Goal: Transaction & Acquisition: Purchase product/service

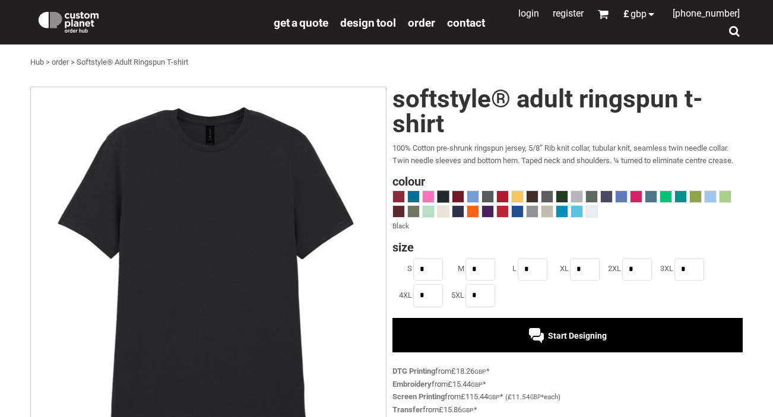
scroll to position [85, 0]
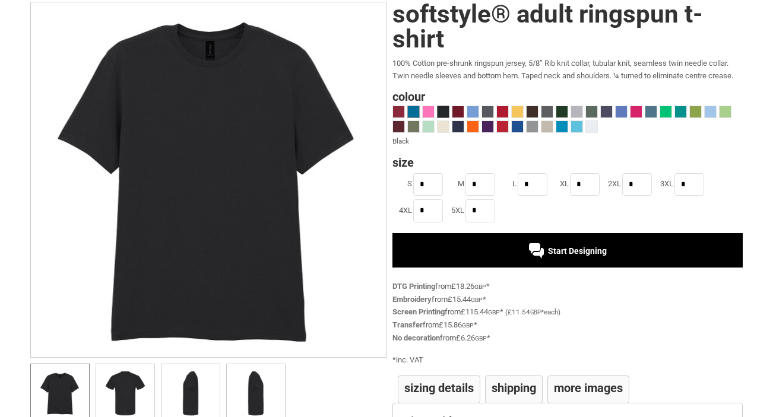
click at [410, 110] on span at bounding box center [413, 111] width 11 height 11
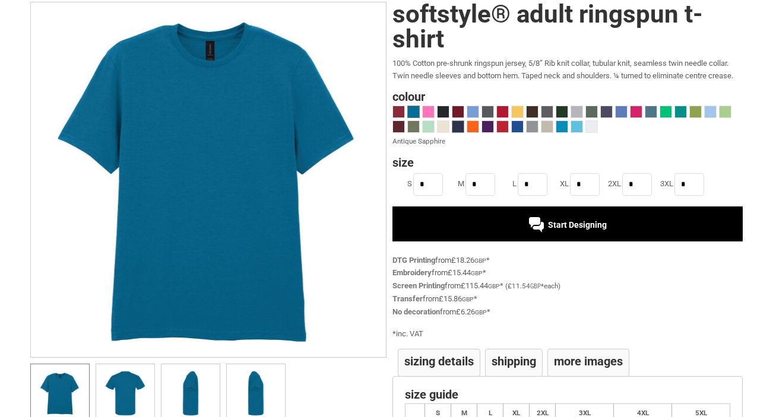
click at [460, 123] on span at bounding box center [457, 126] width 11 height 11
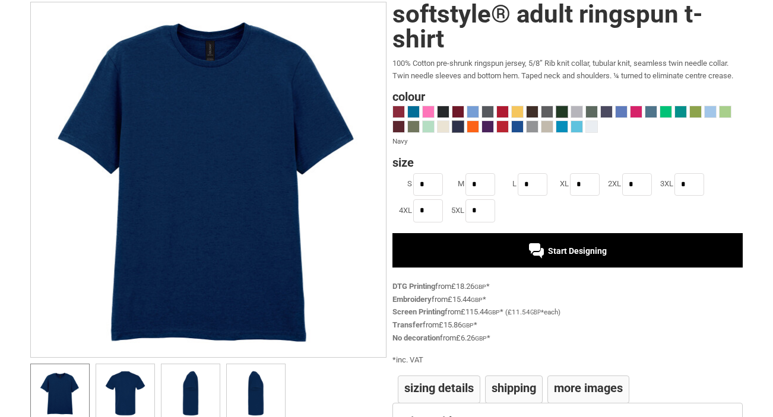
click at [557, 107] on span at bounding box center [561, 111] width 11 height 11
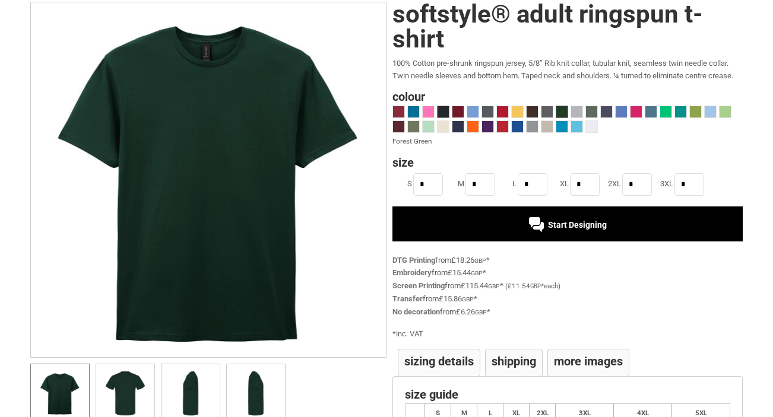
click at [443, 110] on span at bounding box center [443, 111] width 11 height 11
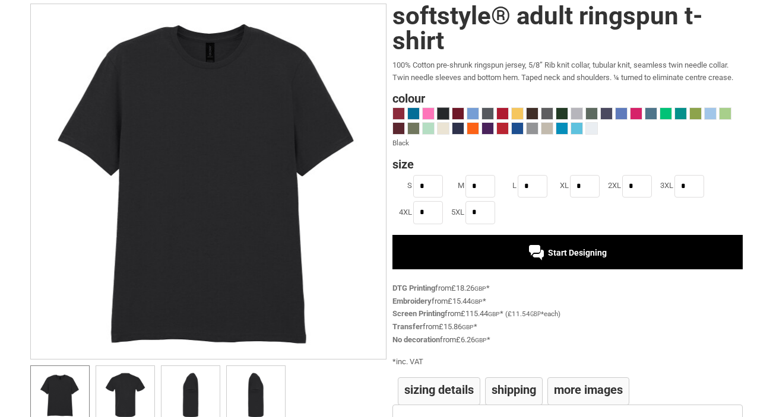
scroll to position [0, 0]
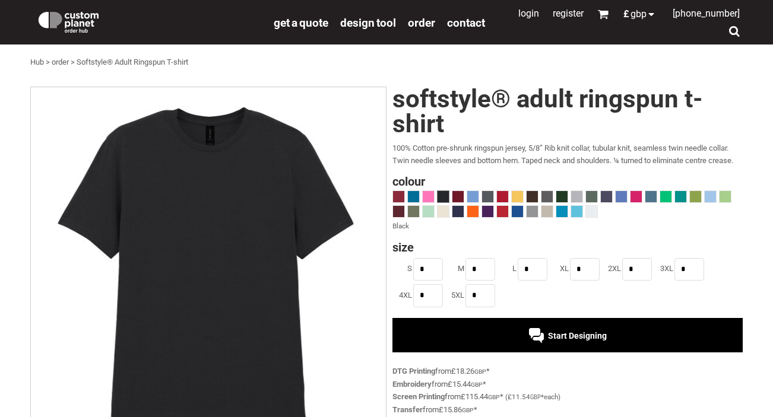
click at [457, 121] on h1 "Softstyle® Adult Ringspun T-shirt" at bounding box center [567, 112] width 350 height 50
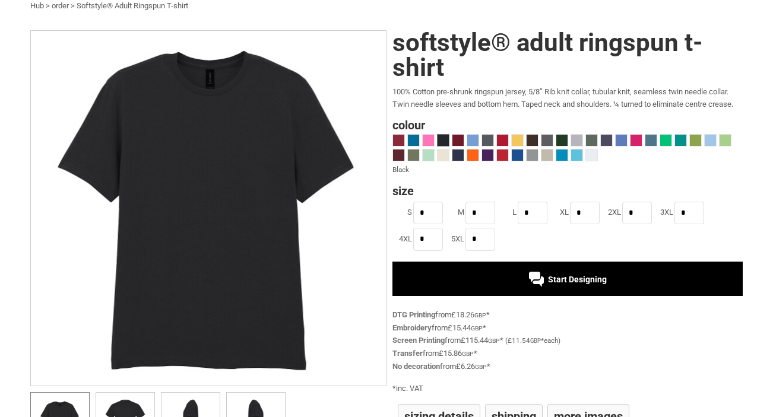
click at [517, 267] on div "Start Designing" at bounding box center [567, 279] width 350 height 34
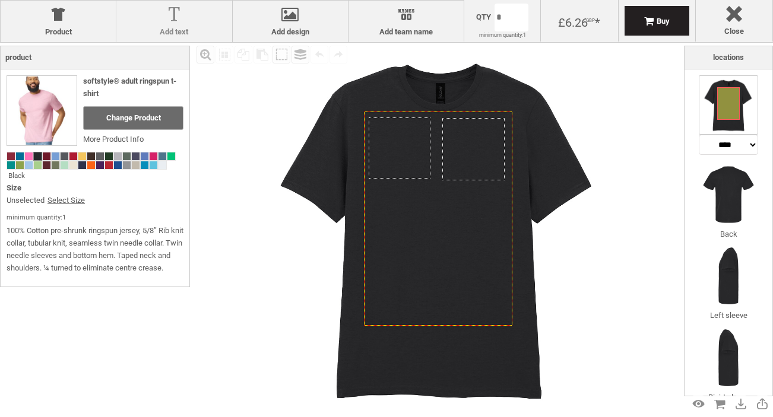
click at [169, 13] on div at bounding box center [173, 17] width 103 height 21
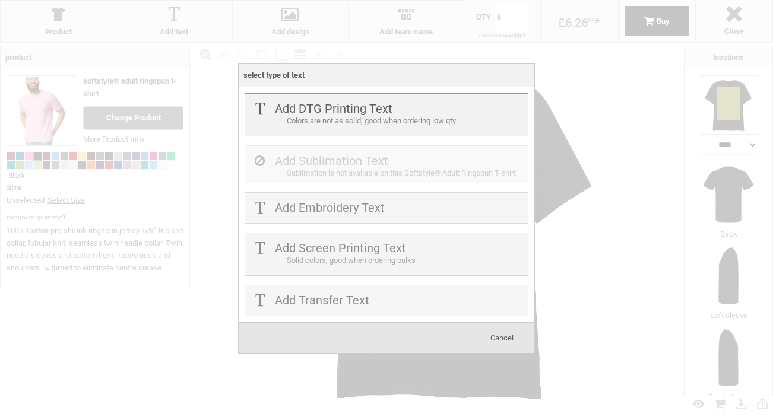
click at [385, 116] on div "Colors are not as solid, good when ordering low qty" at bounding box center [406, 121] width 238 height 12
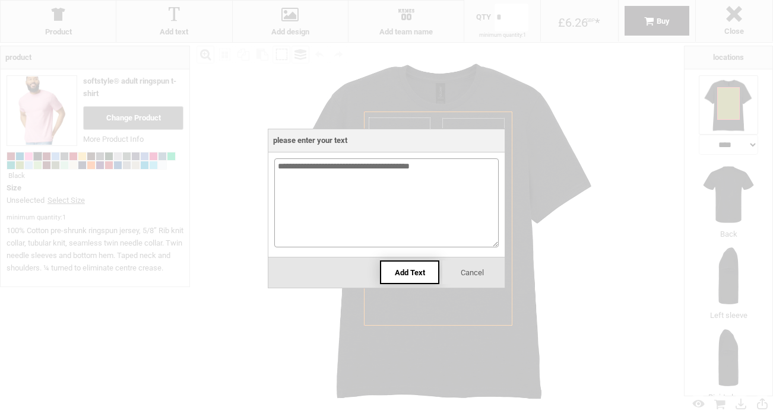
type textarea "**********"
click at [418, 274] on span "Add Text" at bounding box center [410, 272] width 30 height 9
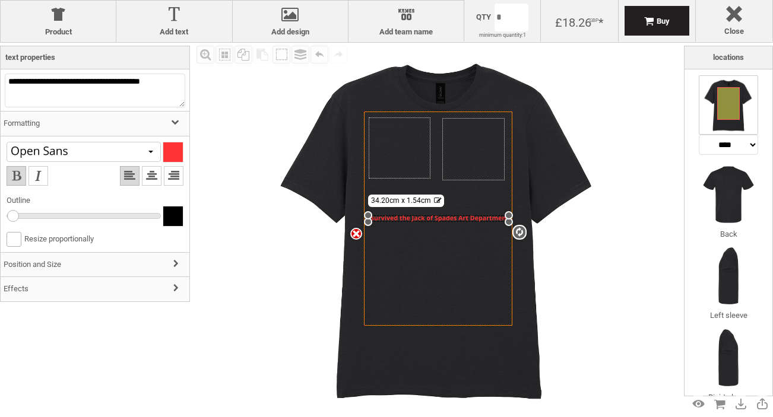
click at [433, 214] on icon "Created with Raphaël 2.1.2" at bounding box center [438, 219] width 148 height 214
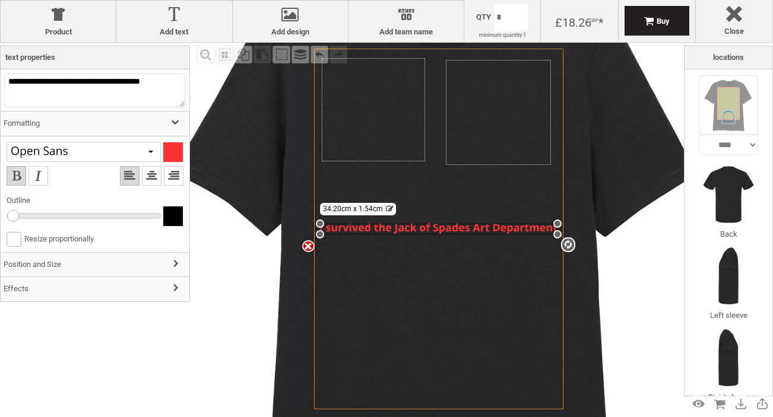
click at [427, 229] on div "settings 34.20cm x 1.54cm" at bounding box center [438, 229] width 237 height 11
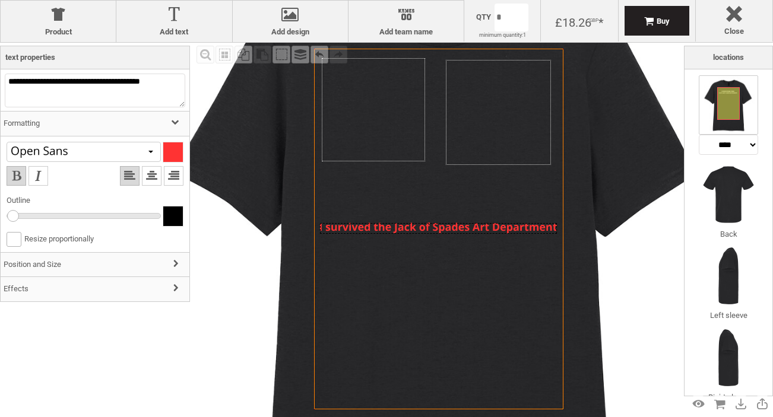
click at [359, 231] on div at bounding box center [438, 228] width 237 height 11
click at [368, 229] on div at bounding box center [438, 228] width 237 height 11
click at [368, 229] on div "settings 34.20cm x 1.54cm" at bounding box center [438, 228] width 237 height 11
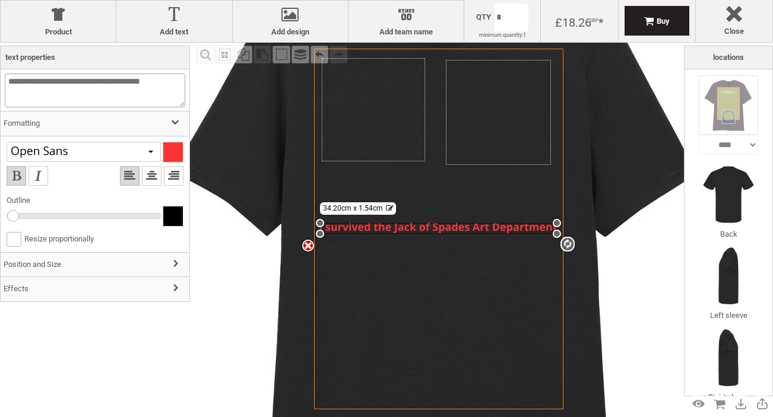
click at [59, 83] on textarea "**********" at bounding box center [95, 91] width 180 height 34
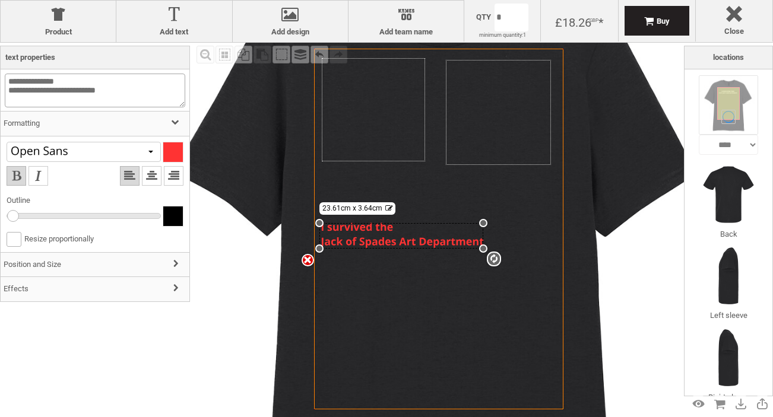
click at [69, 96] on textarea "**********" at bounding box center [95, 91] width 180 height 34
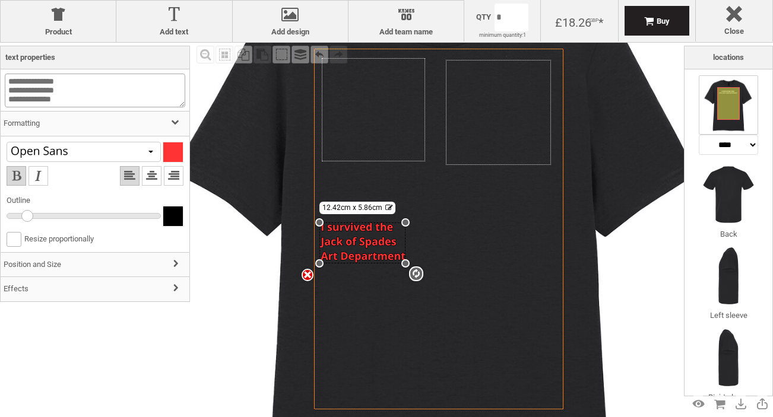
drag, startPoint x: 12, startPoint y: 218, endPoint x: 30, endPoint y: 221, distance: 17.4
click at [30, 221] on div at bounding box center [27, 216] width 12 height 12
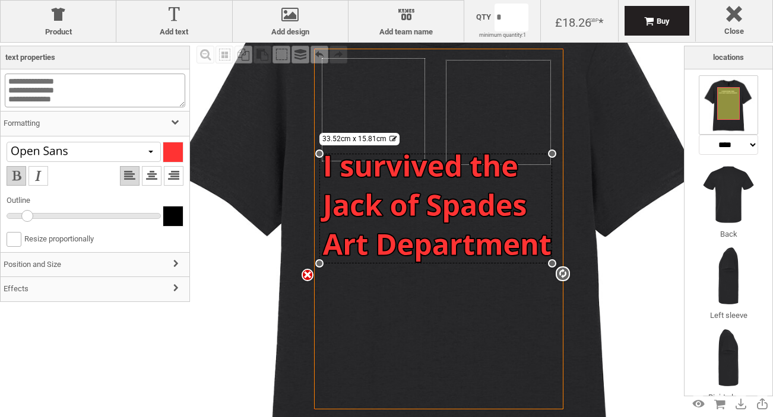
drag, startPoint x: 406, startPoint y: 220, endPoint x: 511, endPoint y: 155, distance: 123.7
click at [511, 155] on div "settings 33.52cm x 15.81cm" at bounding box center [435, 209] width 233 height 110
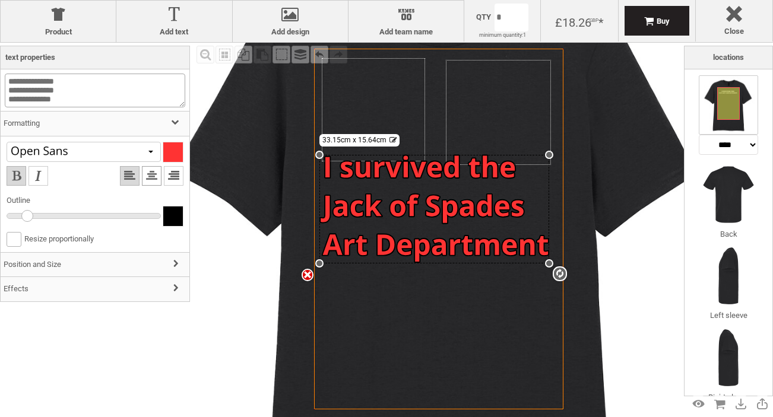
type textarea "**********"
click at [148, 178] on li at bounding box center [152, 176] width 20 height 20
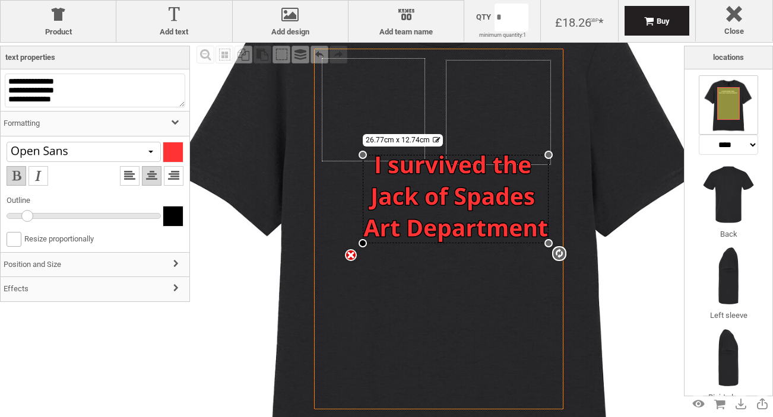
drag, startPoint x: 316, startPoint y: 262, endPoint x: 360, endPoint y: 243, distance: 48.2
click at [360, 243] on div at bounding box center [363, 243] width 8 height 8
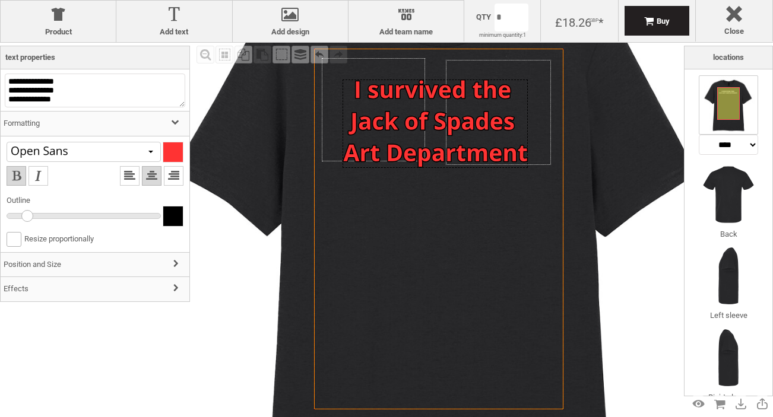
drag, startPoint x: 470, startPoint y: 208, endPoint x: 450, endPoint y: 134, distance: 76.9
click at [450, 134] on div at bounding box center [436, 124] width 186 height 88
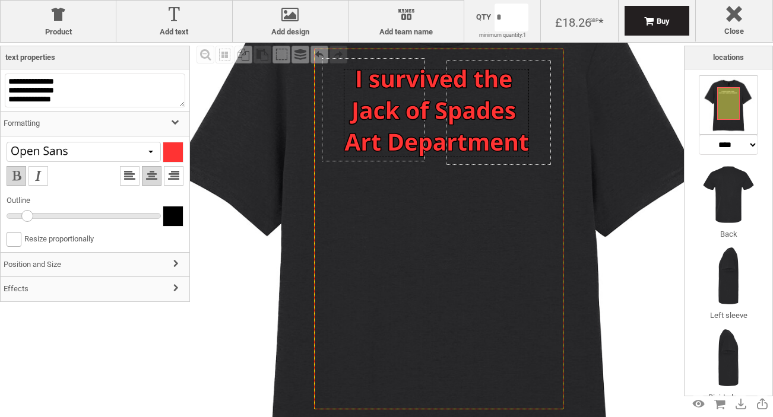
drag, startPoint x: 457, startPoint y: 141, endPoint x: 458, endPoint y: 129, distance: 11.9
click at [458, 129] on div at bounding box center [437, 113] width 186 height 88
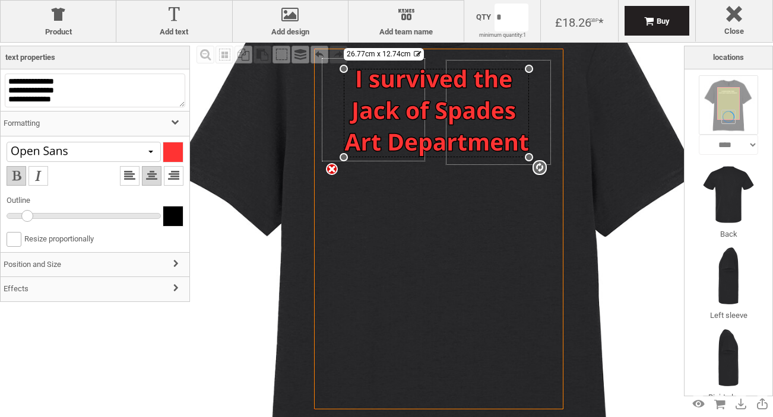
click at [248, 263] on div "Fill Background Zoom in Zoom out Select All Copy All Selected Paste Off On Grou…" at bounding box center [439, 229] width 491 height 373
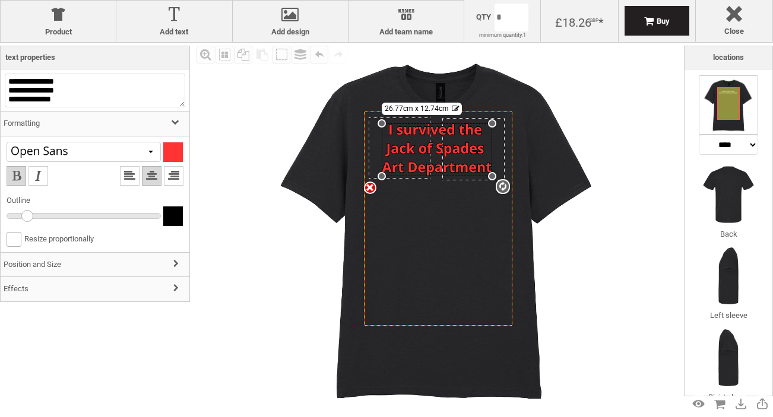
click at [462, 144] on div "settings 26.77cm x 12.74cm" at bounding box center [437, 149] width 110 height 52
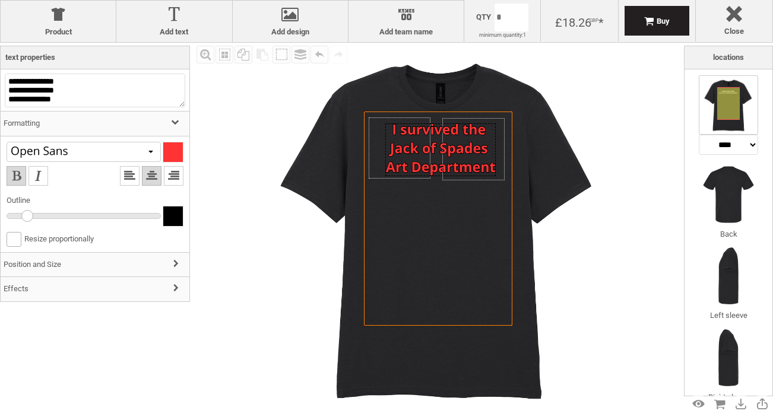
click at [460, 146] on div at bounding box center [440, 149] width 110 height 52
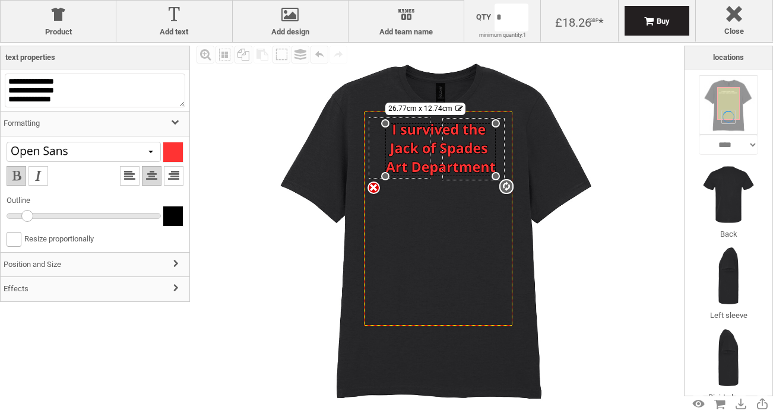
click at [301, 194] on img at bounding box center [438, 229] width 373 height 373
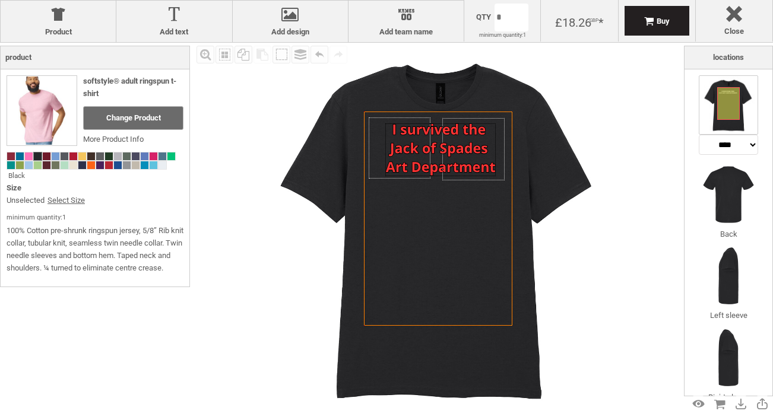
click at [409, 148] on div at bounding box center [440, 149] width 110 height 52
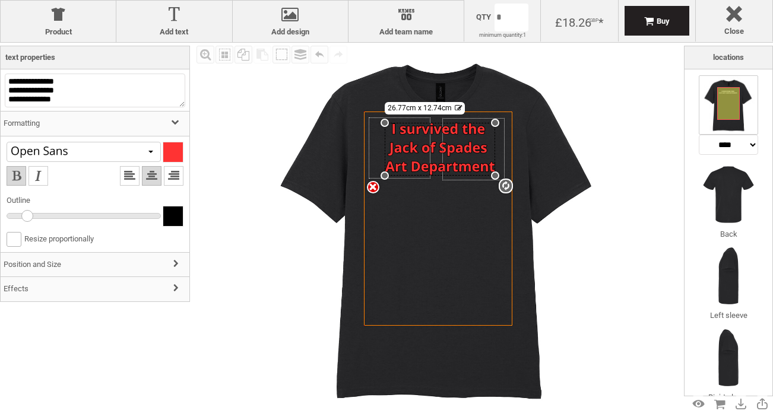
click at [177, 150] on div at bounding box center [173, 152] width 20 height 20
type input "***"
type input "**"
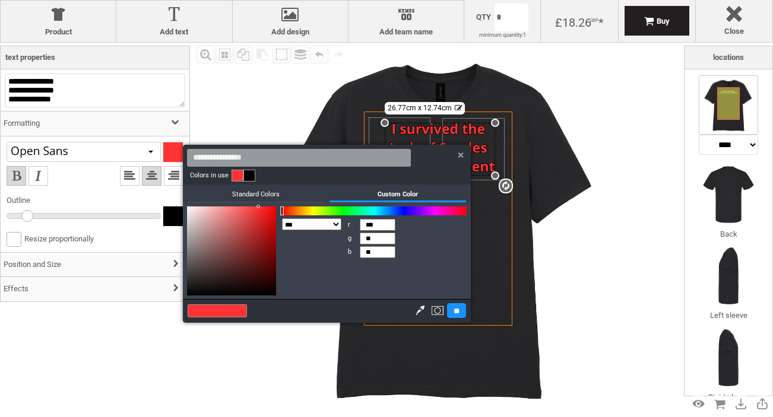
click at [250, 154] on input at bounding box center [299, 158] width 224 height 18
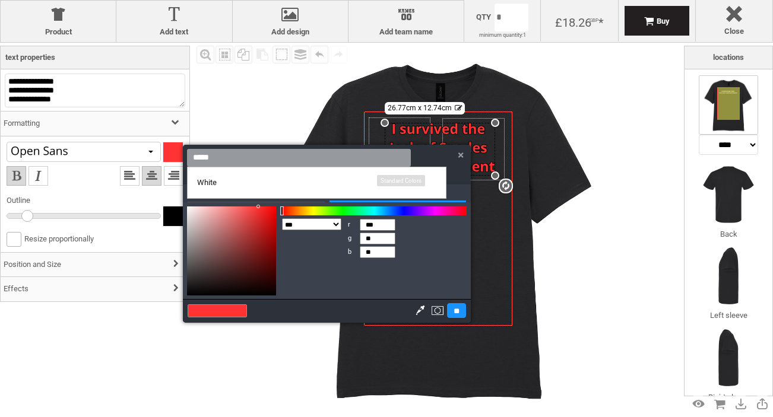
type input "*****"
click at [236, 178] on li "White Standard Colors" at bounding box center [317, 183] width 258 height 32
type input "***"
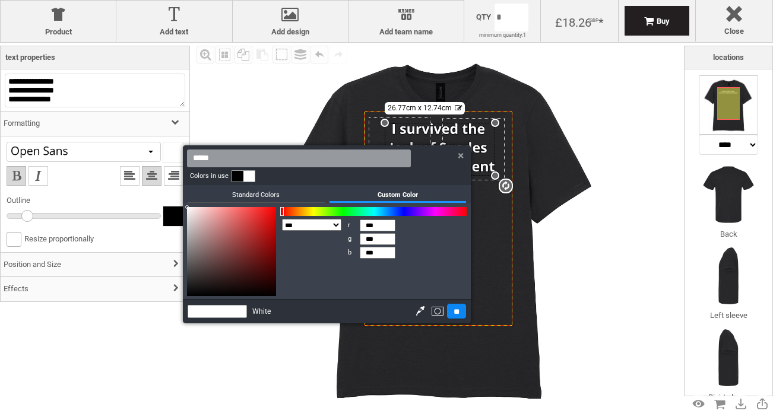
click at [455, 315] on input "**" at bounding box center [456, 311] width 19 height 15
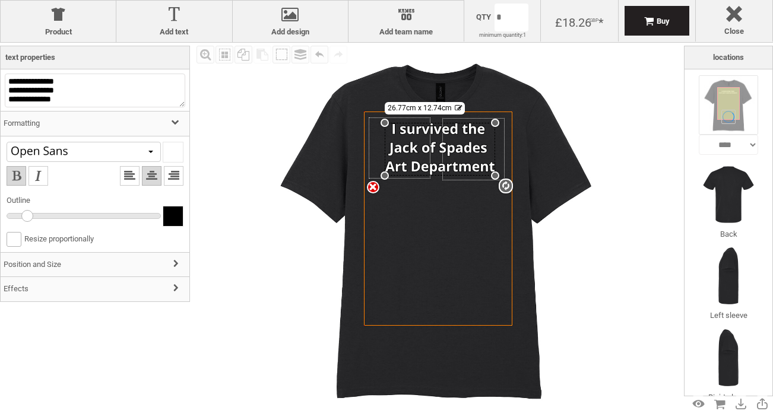
click at [438, 137] on div "settings 26.77cm x 12.74cm" at bounding box center [440, 149] width 110 height 52
click at [445, 137] on div "settings 26.77cm x 12.74cm" at bounding box center [440, 149] width 110 height 52
click at [408, 122] on div "Created with Raphaël 2.1.2 Created with Raphaël 2.1.2 Created with Raphaël 2.1.…" at bounding box center [438, 229] width 373 height 373
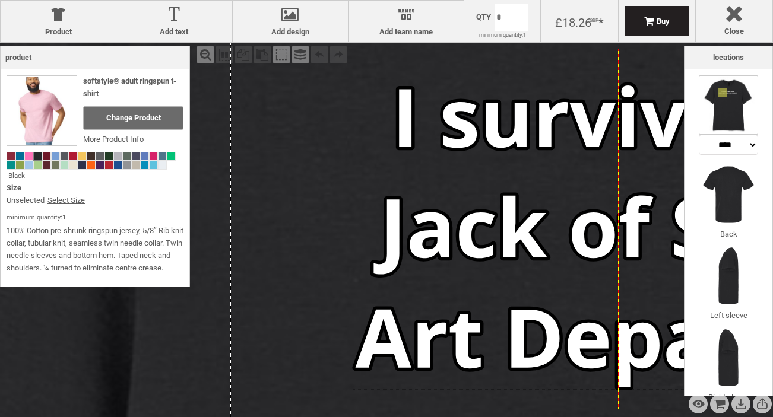
click at [453, 148] on icon "Created with Raphaël 2.1.2" at bounding box center [438, 229] width 361 height 361
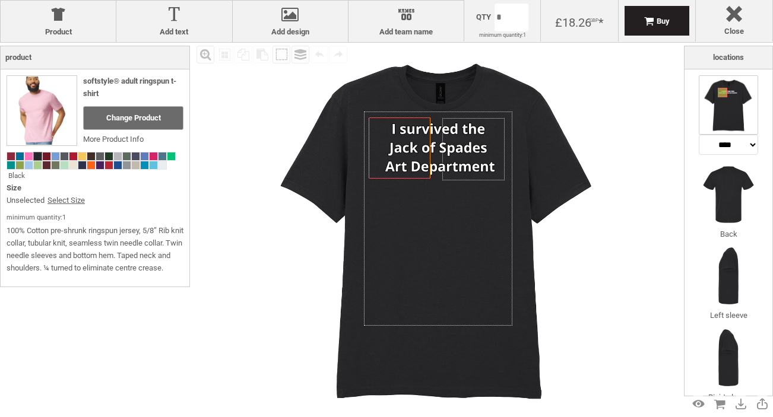
click at [223, 257] on div "Fill Background Zoom in Zoom out Select All Copy All Selected Paste Off On Grou…" at bounding box center [439, 229] width 491 height 373
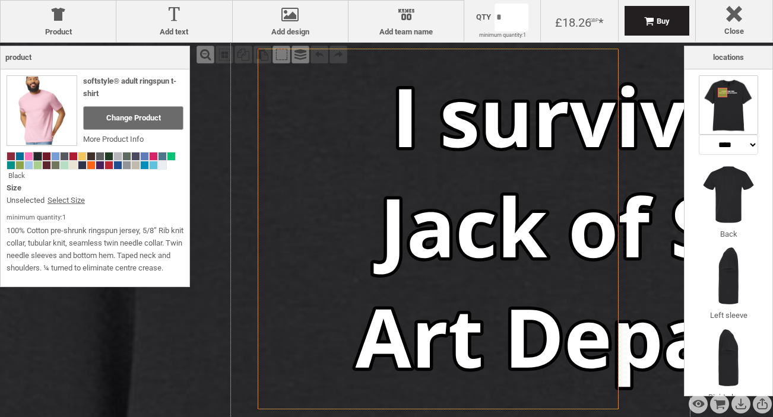
click at [412, 175] on icon "Created with Raphaël 2.1.2" at bounding box center [438, 229] width 361 height 361
click at [480, 195] on icon "Created with Raphaël 2.1.2" at bounding box center [438, 229] width 361 height 361
click at [471, 232] on icon "Created with Raphaël 2.1.2" at bounding box center [438, 229] width 361 height 361
click at [204, 46] on div "Zoom out" at bounding box center [206, 55] width 18 height 18
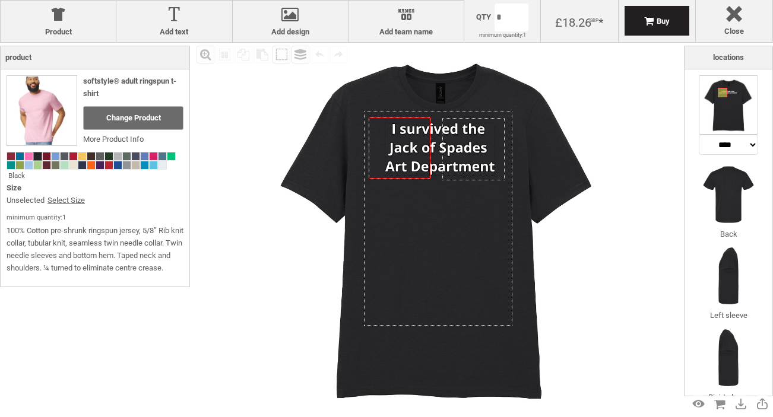
select select "*******"
click at [445, 191] on icon "Created with Raphaël 2.1.2" at bounding box center [438, 219] width 148 height 214
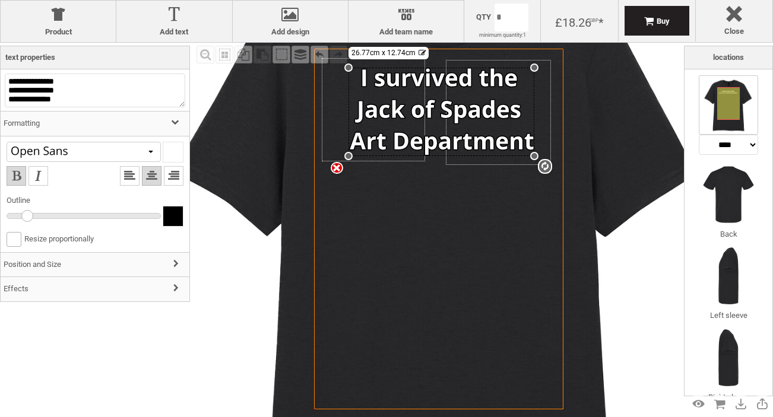
click at [442, 103] on div "settings 26.77cm x 12.74cm" at bounding box center [441, 112] width 186 height 88
click at [57, 156] on div at bounding box center [53, 152] width 89 height 11
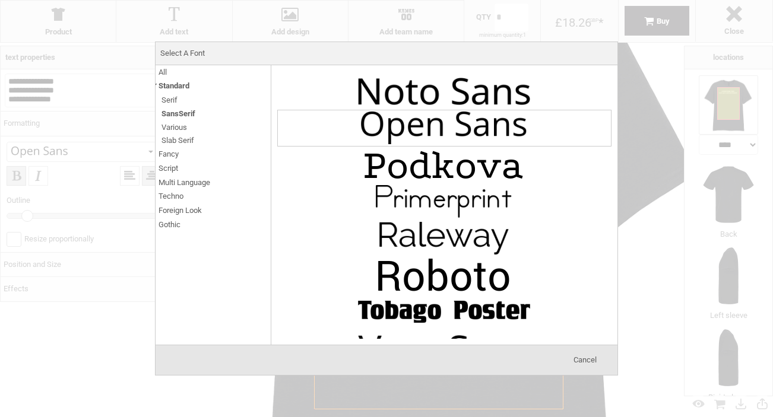
scroll to position [1021, 0]
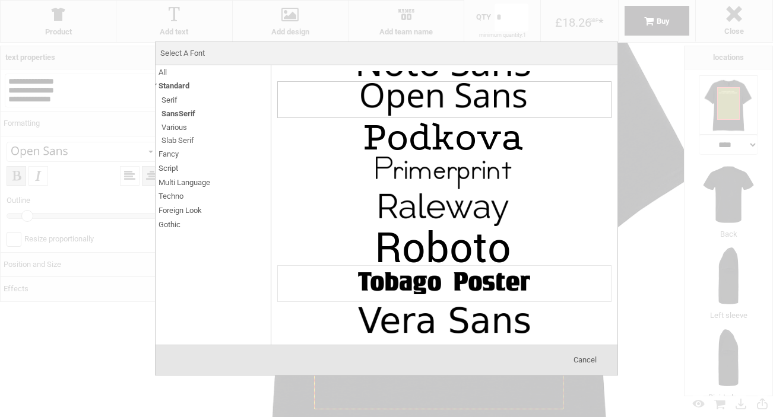
click at [432, 287] on img at bounding box center [444, 284] width 178 height 36
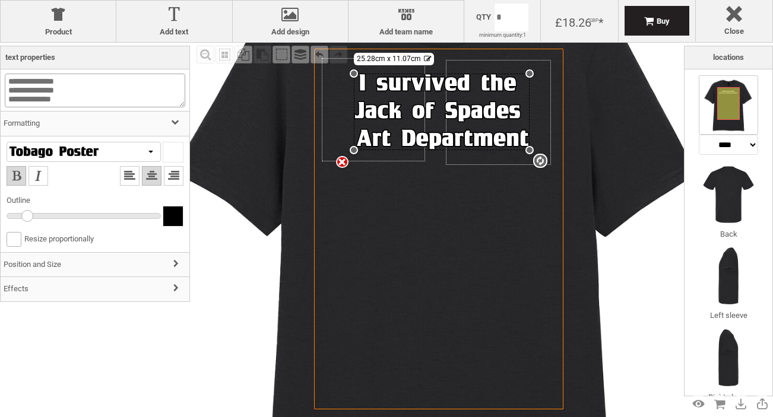
drag, startPoint x: 80, startPoint y: 102, endPoint x: 6, endPoint y: 73, distance: 79.5
click at [6, 74] on textarea "**********" at bounding box center [95, 91] width 180 height 34
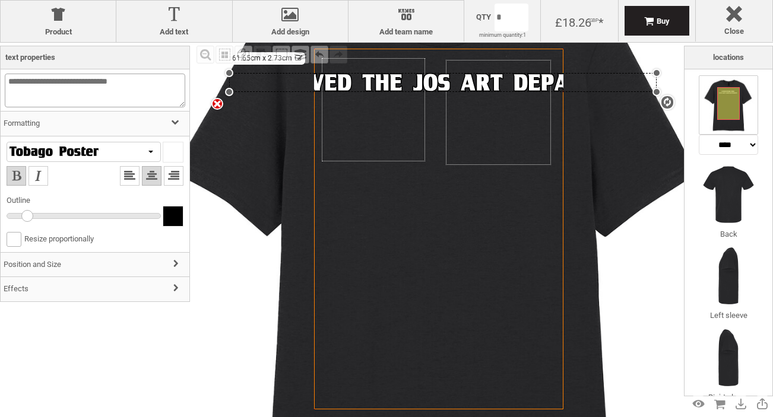
click at [71, 80] on textarea "**********" at bounding box center [95, 91] width 180 height 34
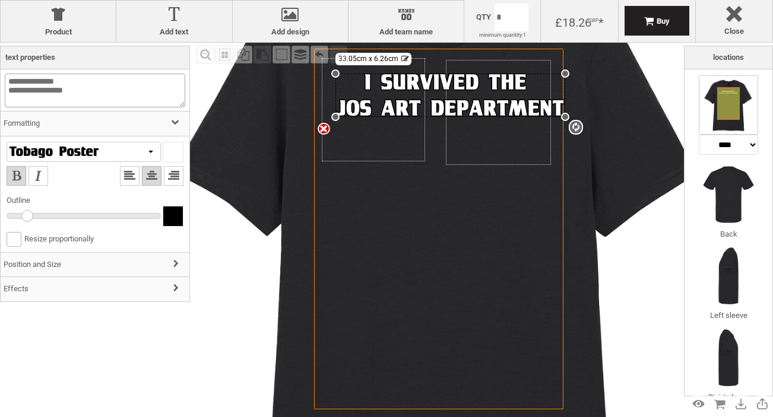
drag, startPoint x: 319, startPoint y: 121, endPoint x: 329, endPoint y: 117, distance: 10.7
click at [329, 117] on div "Created with Raphaël 2.1.2 Created with Raphaël 2.1.2 Created with Raphaël 2.1.…" at bounding box center [439, 229] width 250 height 361
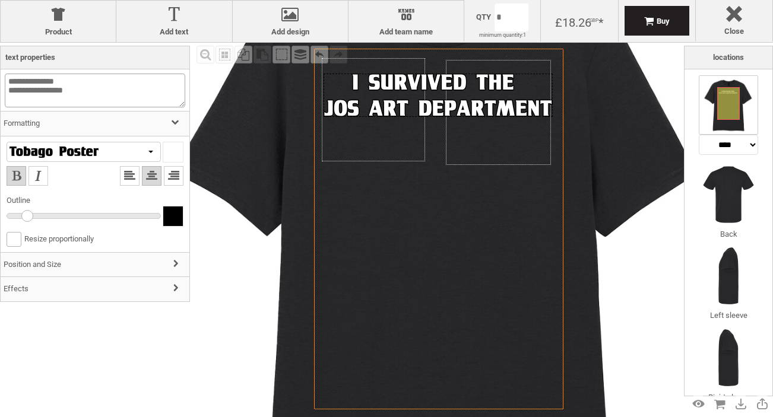
drag, startPoint x: 425, startPoint y: 96, endPoint x: 413, endPoint y: 96, distance: 12.5
click at [413, 96] on div at bounding box center [438, 95] width 229 height 43
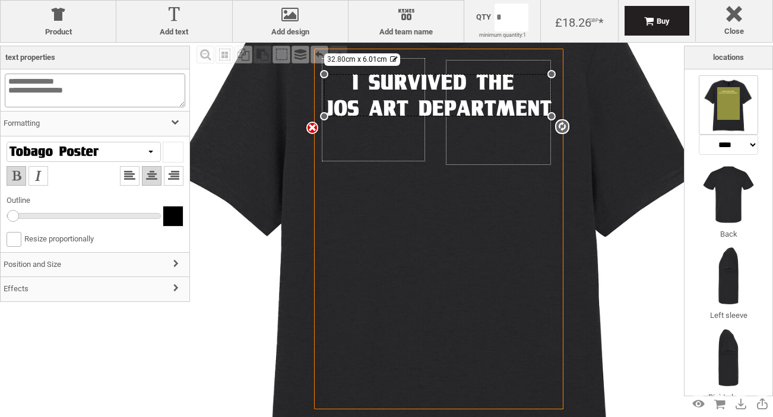
drag, startPoint x: 25, startPoint y: 216, endPoint x: -45, endPoint y: 215, distance: 70.1
click at [0, 0] on html "get a quote design tool order Contact More Login Register 0 £ GBP +44 191 270 8…" at bounding box center [386, 0] width 773 height 0
type textarea "**********"
click at [121, 274] on h3 "Position and Size" at bounding box center [95, 265] width 189 height 26
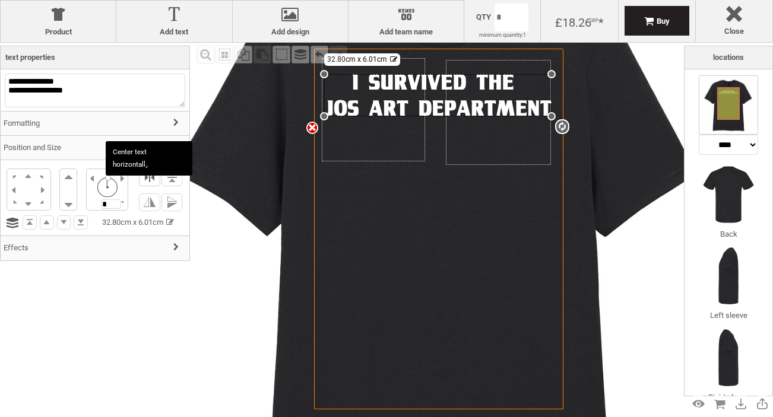
click at [149, 181] on li at bounding box center [149, 178] width 21 height 18
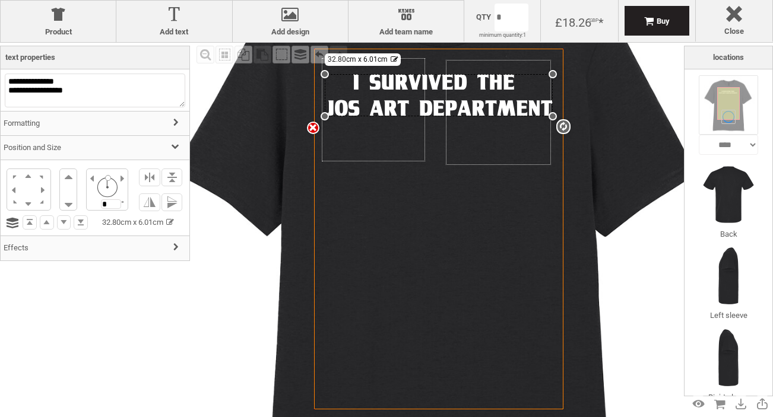
click at [53, 254] on h3 "Effects" at bounding box center [95, 249] width 189 height 26
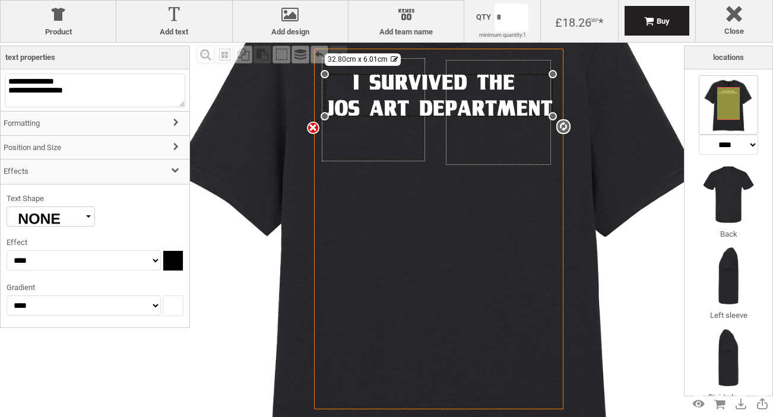
click at [71, 127] on h3 "Formatting" at bounding box center [95, 124] width 189 height 26
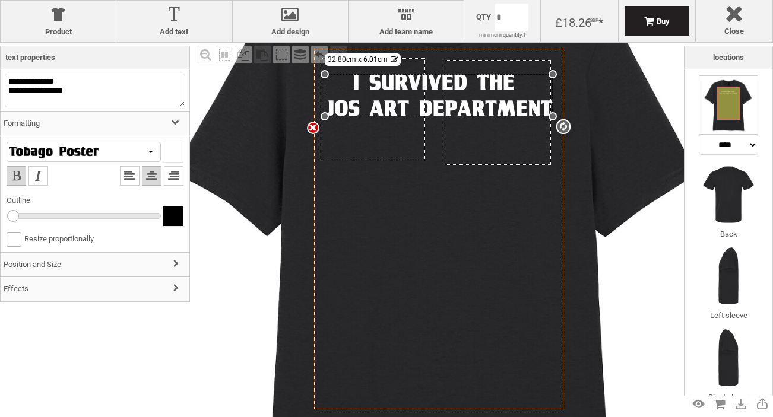
click at [62, 153] on div at bounding box center [53, 152] width 89 height 11
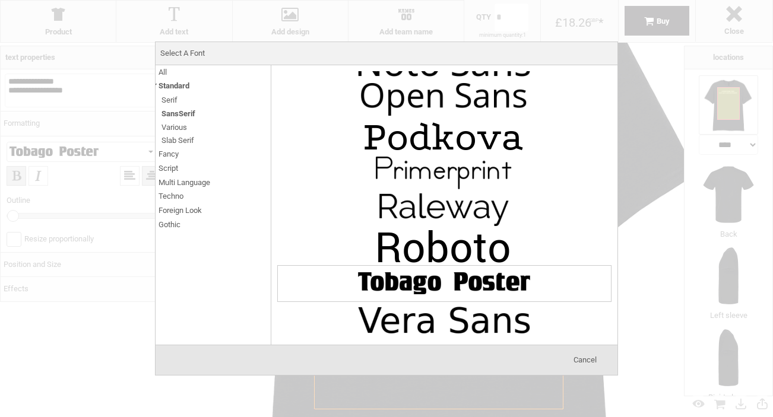
click at [164, 74] on span "All" at bounding box center [163, 72] width 8 height 14
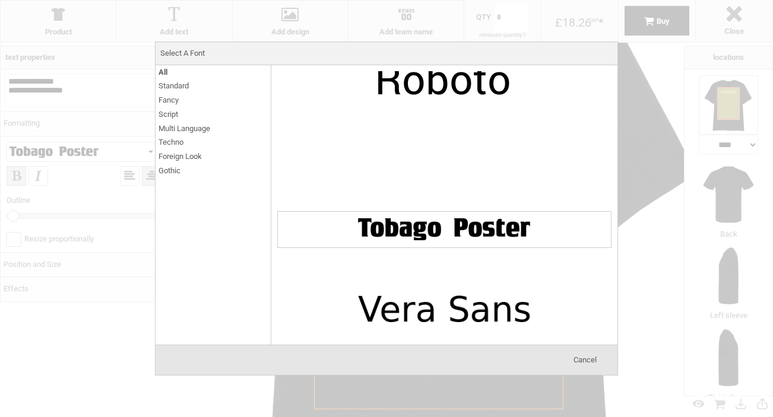
scroll to position [6129, 0]
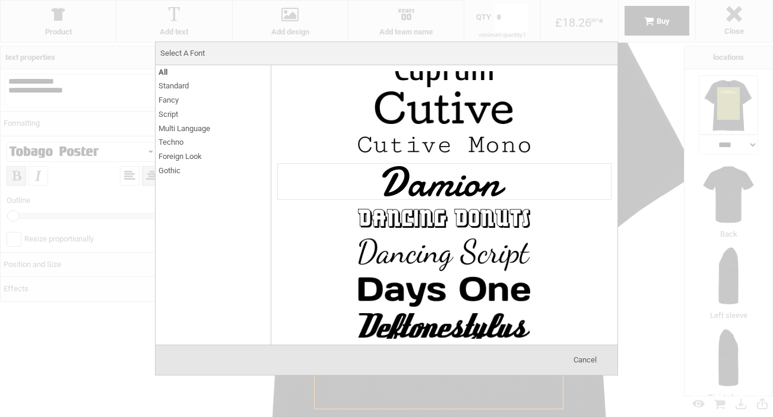
click at [432, 183] on img at bounding box center [444, 182] width 178 height 36
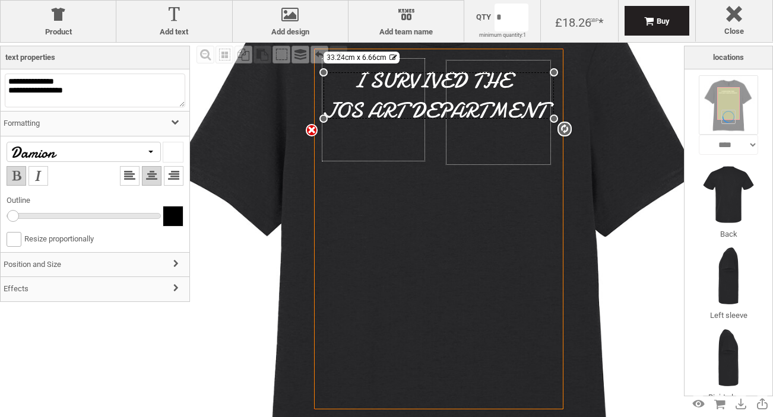
click at [66, 161] on div at bounding box center [84, 152] width 154 height 20
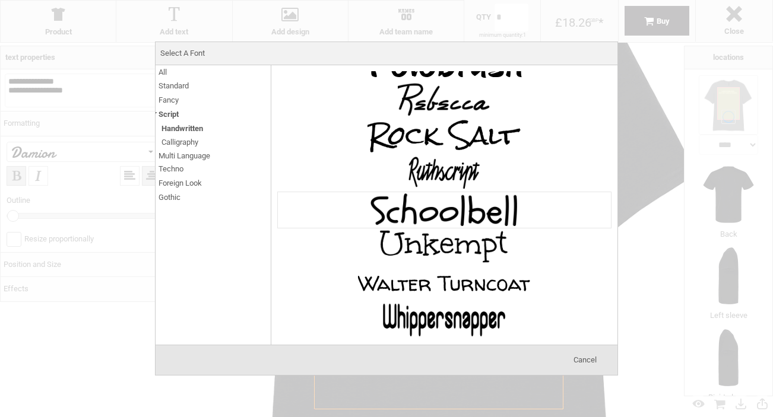
scroll to position [0, 0]
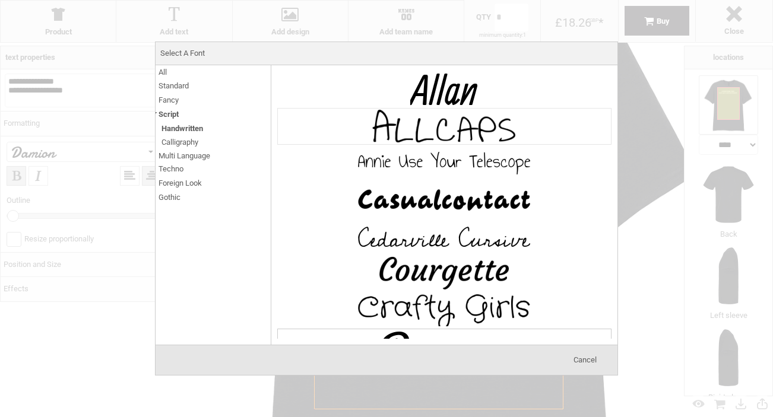
click at [460, 131] on img at bounding box center [444, 127] width 178 height 36
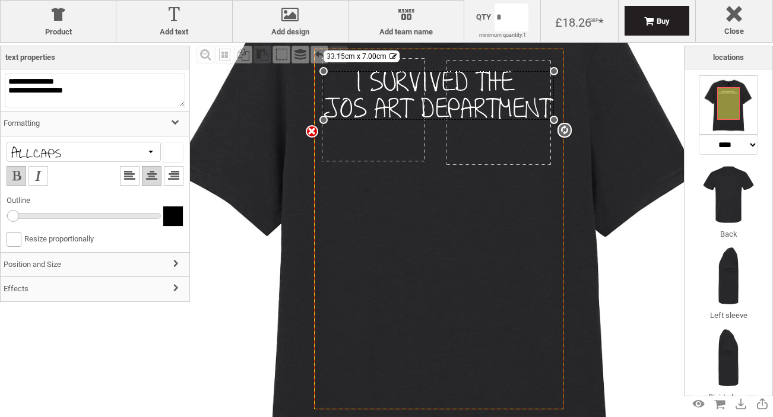
click at [109, 148] on div at bounding box center [84, 152] width 154 height 20
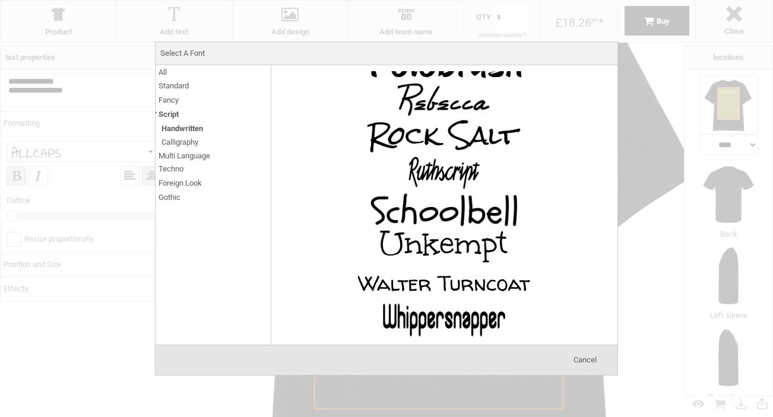
scroll to position [984, 0]
click at [166, 68] on span "All" at bounding box center [163, 72] width 8 height 14
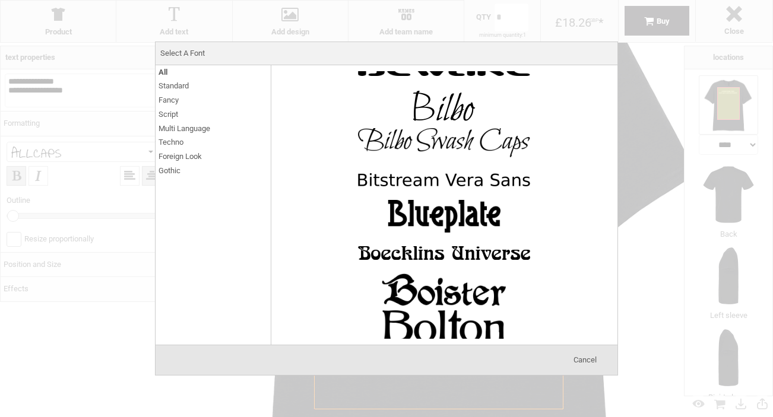
scroll to position [2743, 0]
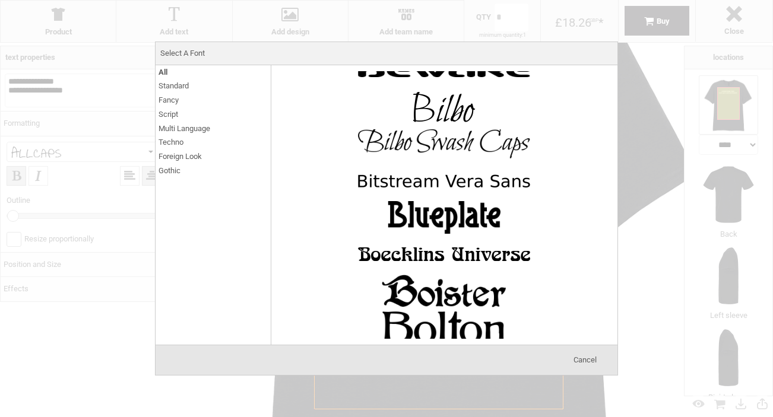
click at [588, 359] on span "Cancel" at bounding box center [584, 360] width 23 height 9
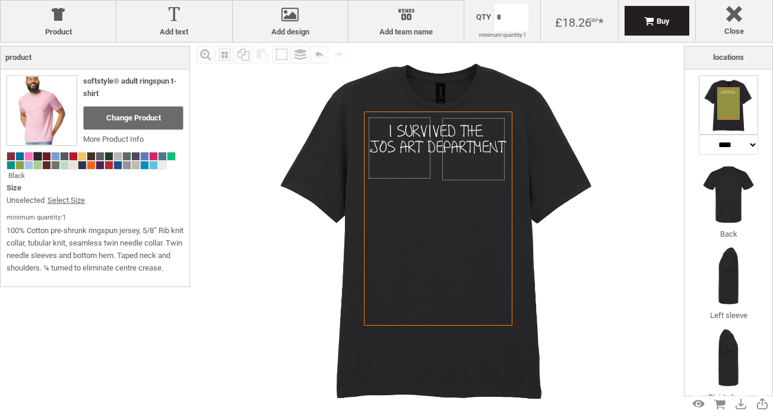
click at [222, 206] on div "Fill Background Zoom in Zoom out Select All Copy All Selected Paste Off On Grou…" at bounding box center [439, 229] width 491 height 373
click at [749, 195] on img at bounding box center [728, 194] width 59 height 59
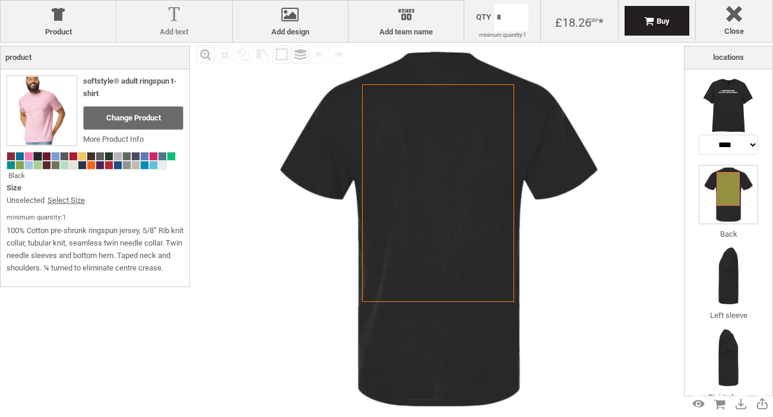
click at [185, 25] on div at bounding box center [173, 17] width 103 height 21
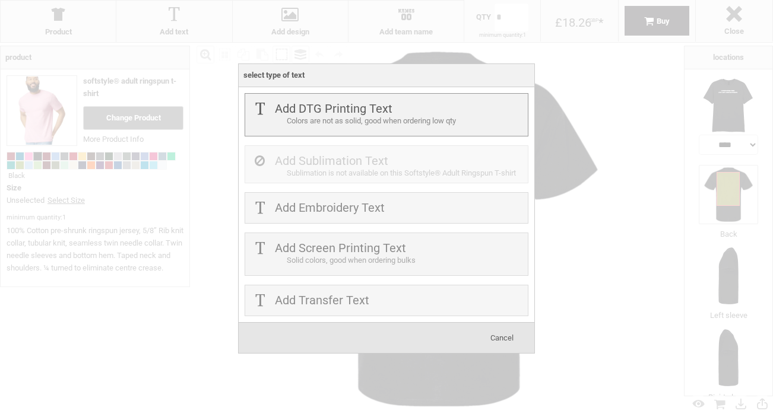
click at [347, 121] on div "Colors are not as solid, good when ordering low qty" at bounding box center [406, 121] width 238 height 12
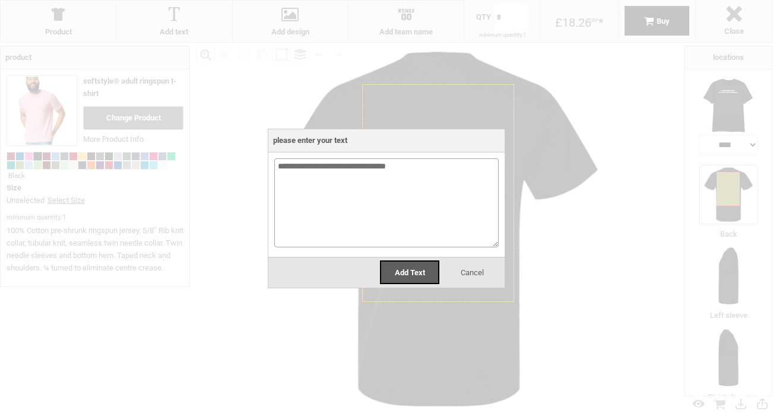
click at [337, 166] on textarea "**********" at bounding box center [386, 203] width 224 height 89
type textarea "**********"
click at [404, 273] on span "Add Text" at bounding box center [410, 272] width 30 height 9
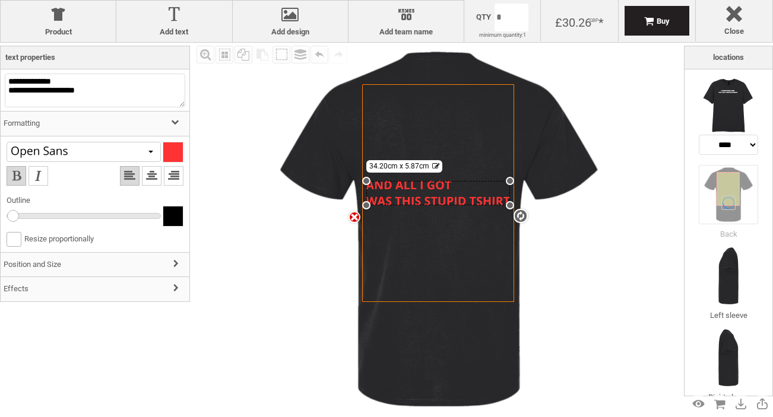
click at [394, 193] on div "settings 34.20cm x 5.87cm" at bounding box center [438, 193] width 144 height 24
click at [9, 93] on textarea "**********" at bounding box center [95, 91] width 180 height 34
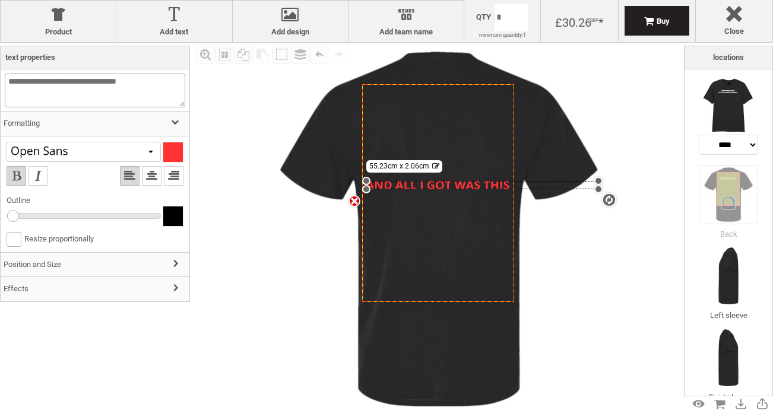
click at [86, 80] on textarea "**********" at bounding box center [95, 91] width 180 height 34
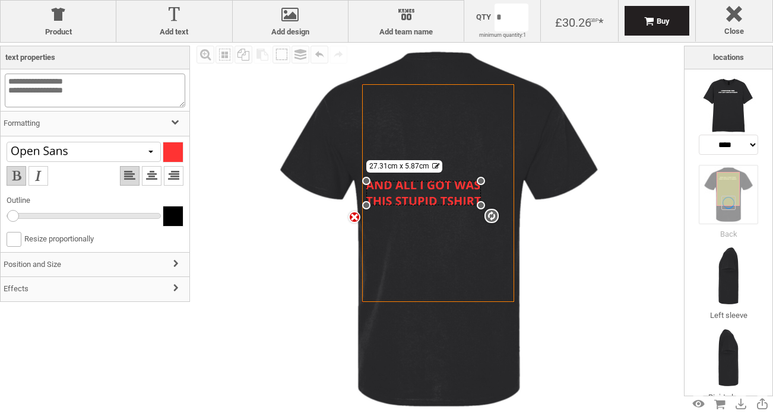
click at [68, 91] on textarea "**********" at bounding box center [95, 91] width 180 height 34
click at [61, 91] on textarea "**********" at bounding box center [95, 91] width 180 height 34
type textarea "**********"
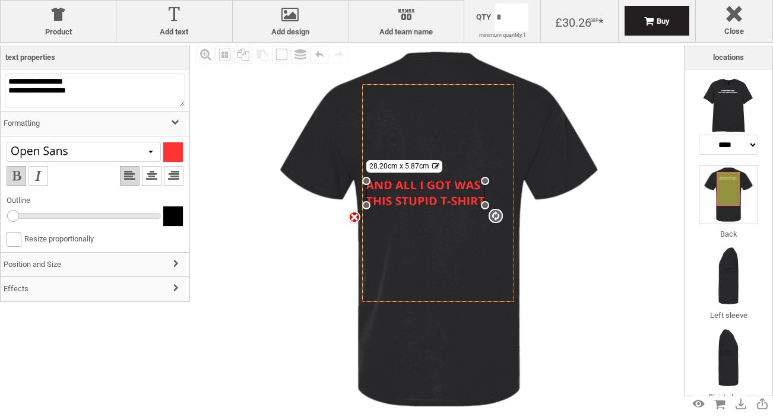
click at [129, 158] on div at bounding box center [84, 152] width 154 height 20
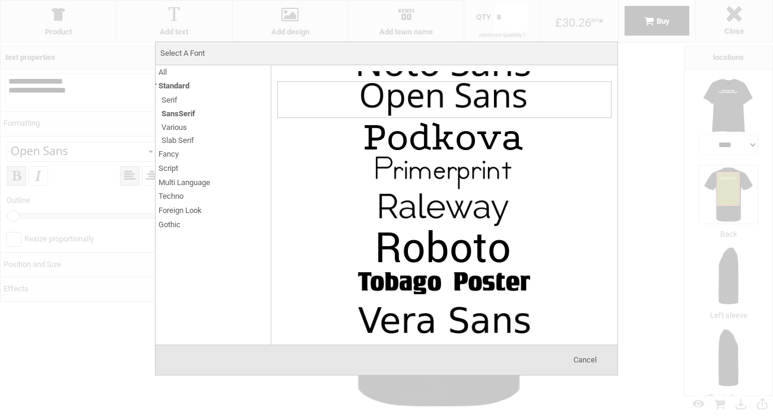
click at [167, 87] on span "Standard" at bounding box center [174, 86] width 31 height 14
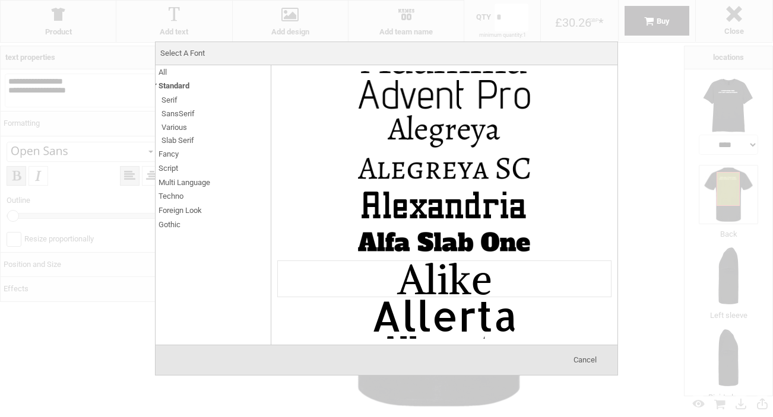
scroll to position [0, 0]
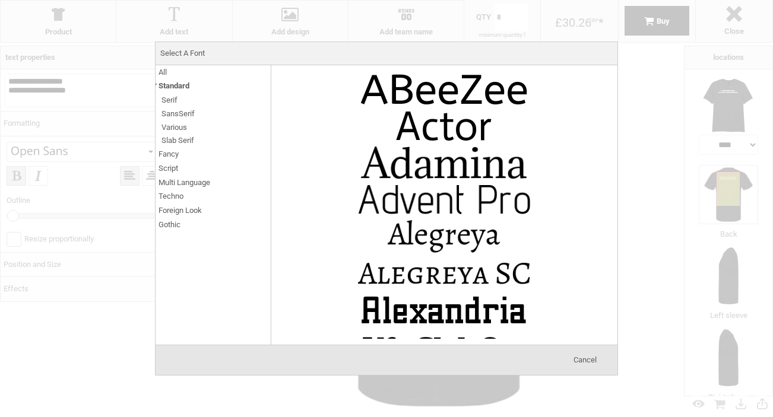
click at [171, 84] on span "Standard" at bounding box center [174, 86] width 31 height 14
click at [161, 67] on span "All" at bounding box center [163, 72] width 8 height 14
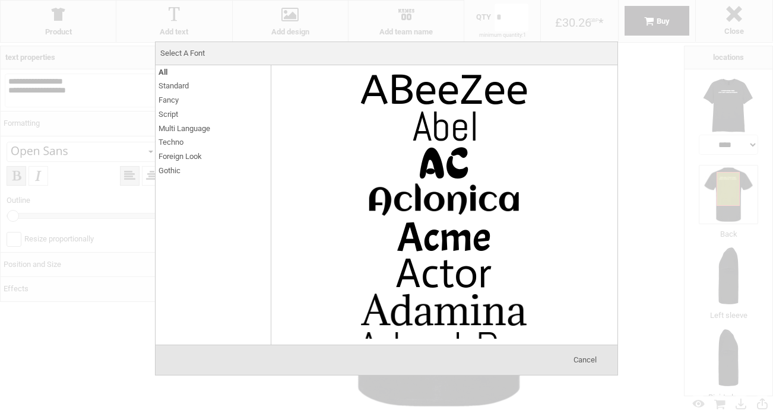
click at [176, 104] on span "Fancy" at bounding box center [169, 100] width 20 height 14
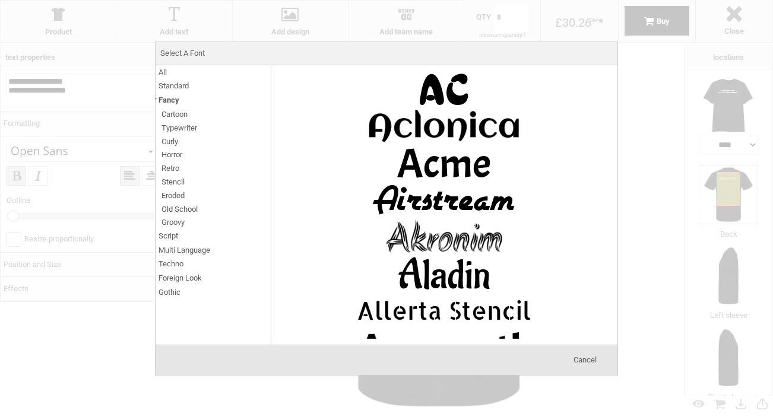
click at [160, 99] on span "Fancy" at bounding box center [169, 100] width 21 height 14
click at [172, 238] on span "Script" at bounding box center [169, 236] width 20 height 14
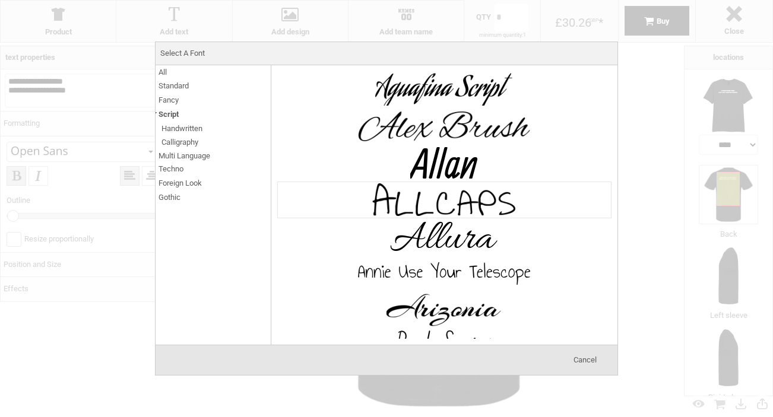
click at [397, 197] on img at bounding box center [444, 200] width 178 height 36
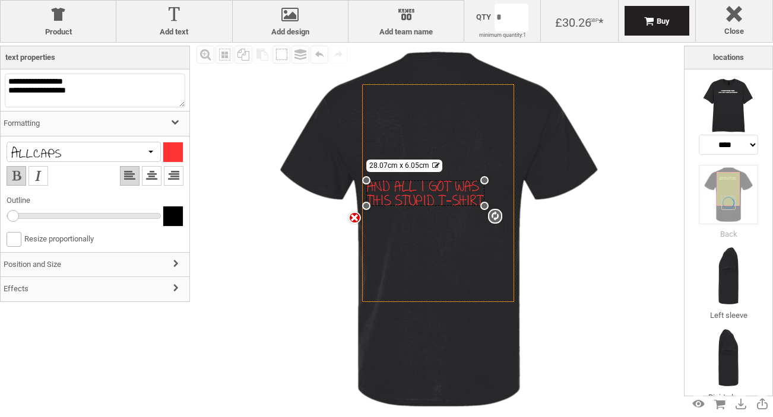
click at [166, 154] on div at bounding box center [173, 152] width 20 height 20
type input "**"
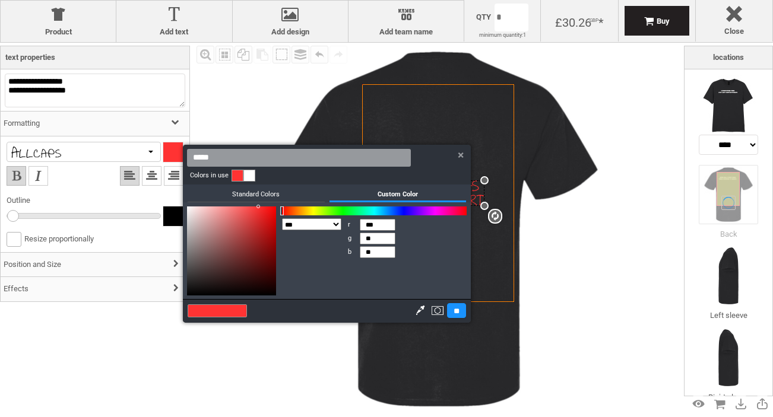
click at [250, 175] on link at bounding box center [249, 176] width 12 height 12
type input "***"
click at [449, 311] on input "**" at bounding box center [456, 310] width 19 height 15
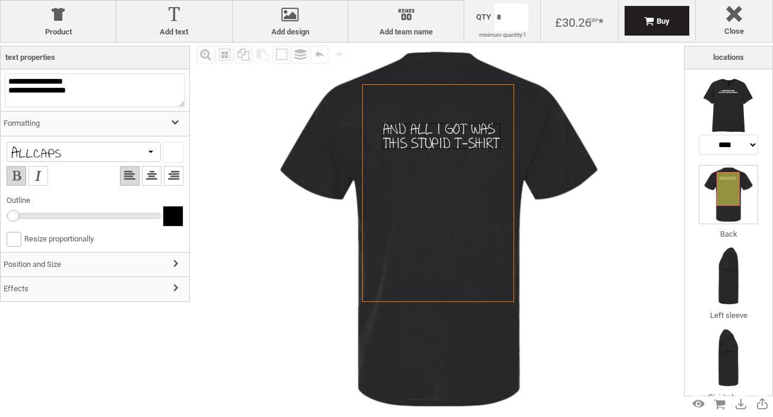
drag, startPoint x: 427, startPoint y: 195, endPoint x: 443, endPoint y: 138, distance: 59.2
click at [443, 138] on div at bounding box center [441, 136] width 118 height 26
click at [453, 133] on div at bounding box center [439, 136] width 118 height 26
click at [251, 239] on div "Fill Background Zoom in Zoom out Select All Copy All Selected Paste Off On Grou…" at bounding box center [439, 229] width 491 height 373
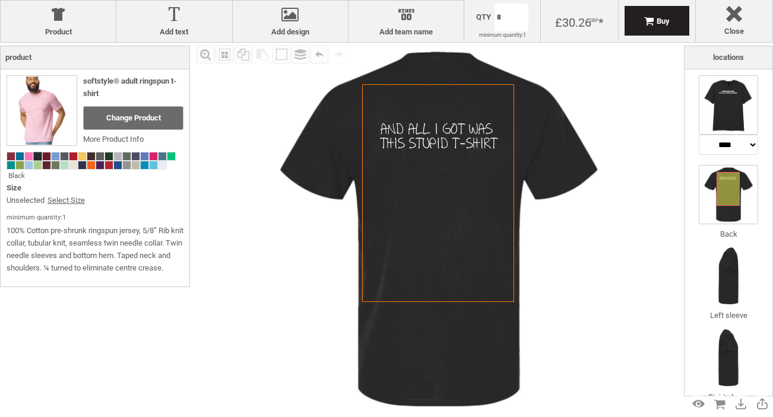
click at [712, 100] on img at bounding box center [728, 104] width 59 height 59
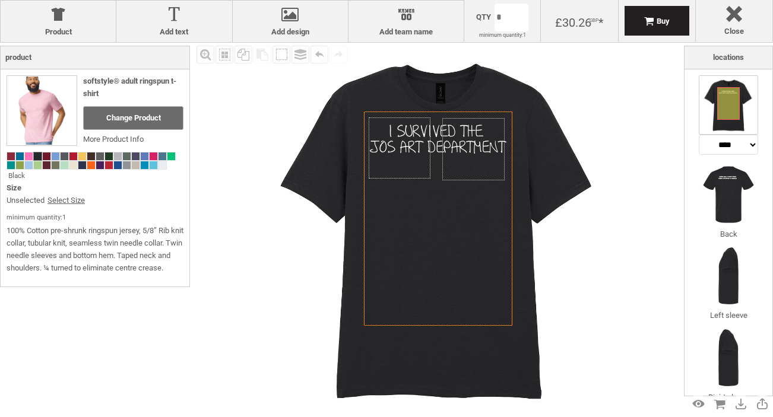
click at [275, 272] on img at bounding box center [438, 229] width 373 height 373
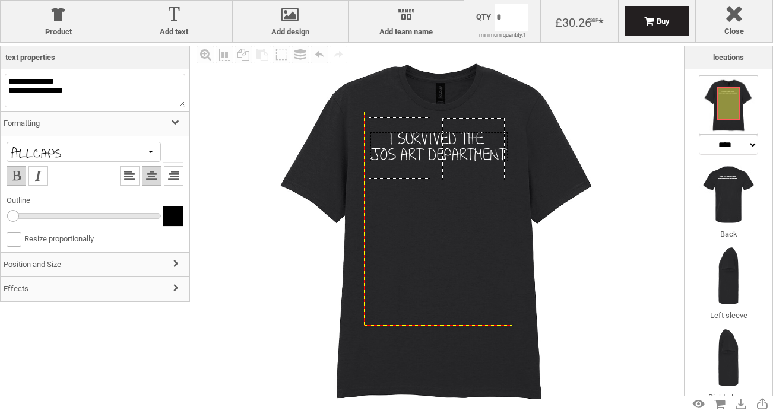
drag, startPoint x: 449, startPoint y: 125, endPoint x: 450, endPoint y: 133, distance: 7.7
click at [450, 133] on div at bounding box center [438, 146] width 137 height 29
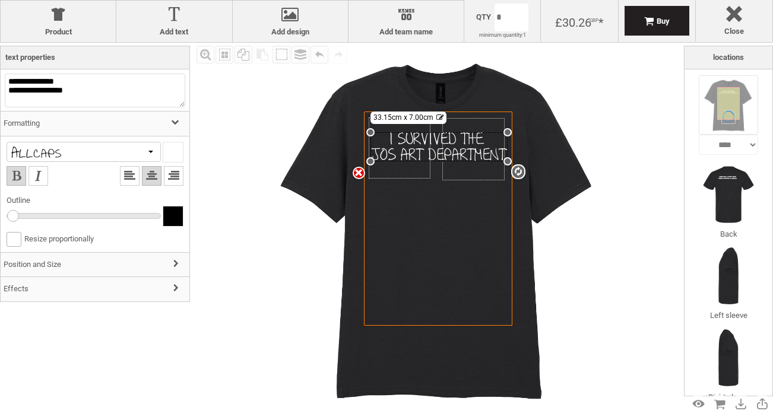
click at [73, 286] on h3 "Effects" at bounding box center [95, 290] width 189 height 26
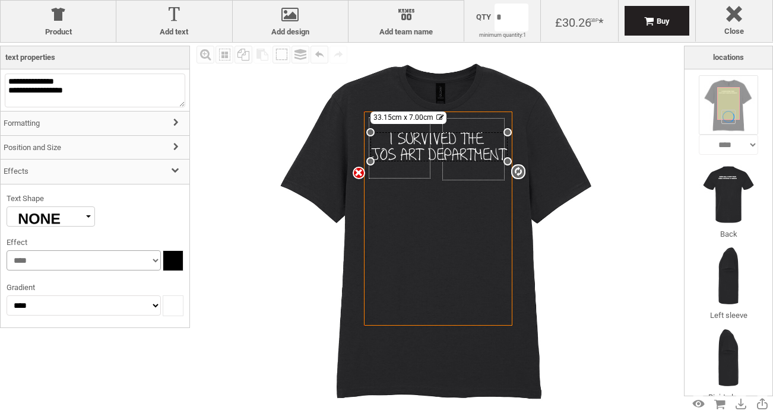
click at [77, 271] on select "**** ****** ****" at bounding box center [84, 261] width 154 height 20
click at [160, 175] on h3 "Effects" at bounding box center [95, 172] width 189 height 26
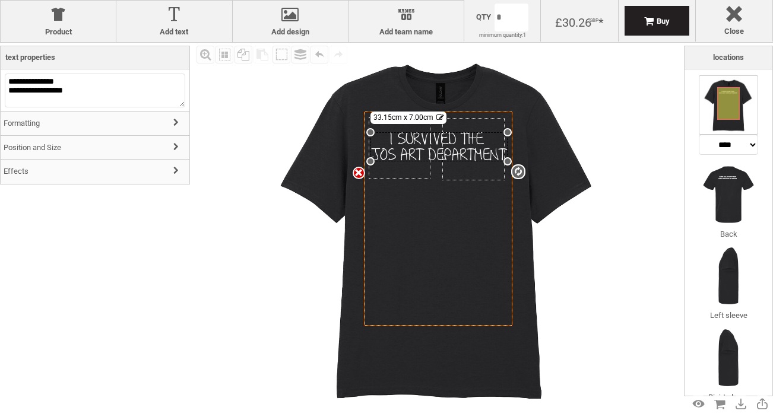
click at [161, 156] on h3 "Position and Size" at bounding box center [95, 148] width 189 height 26
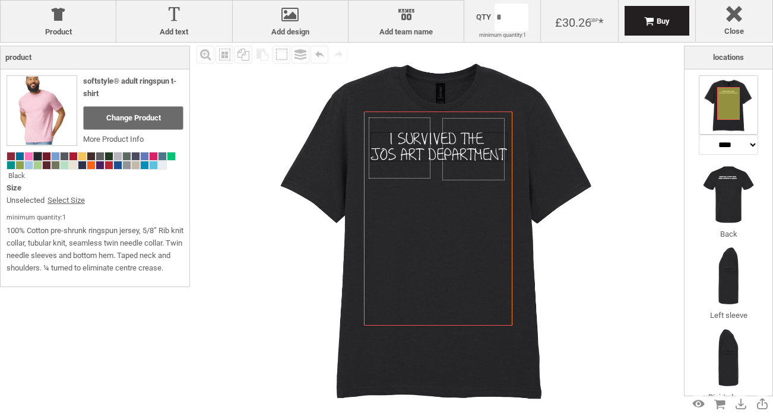
click at [153, 0] on body "get a quote design tool order Contact More Login Register 0 £ GBP +44 191 270 8…" at bounding box center [386, 0] width 773 height 0
click at [394, 146] on div at bounding box center [438, 146] width 137 height 29
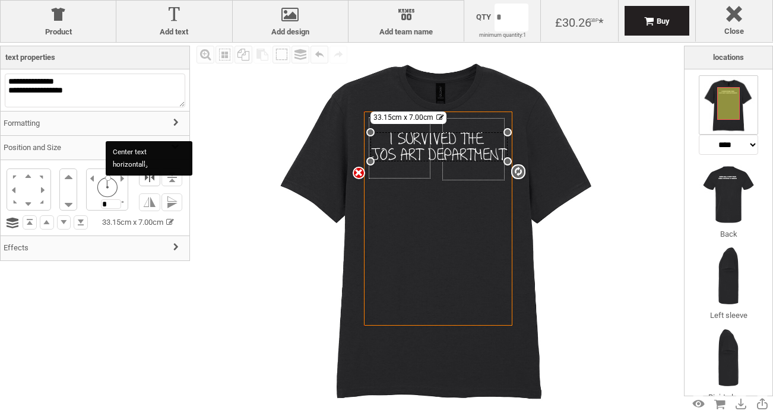
click at [147, 178] on li at bounding box center [149, 178] width 21 height 18
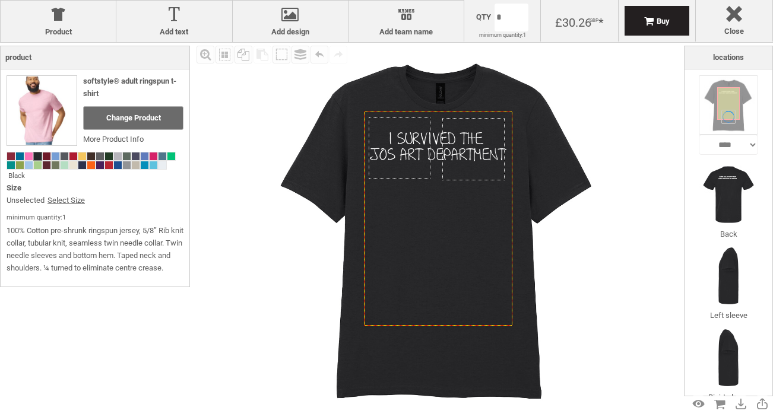
click at [252, 330] on img at bounding box center [438, 229] width 373 height 373
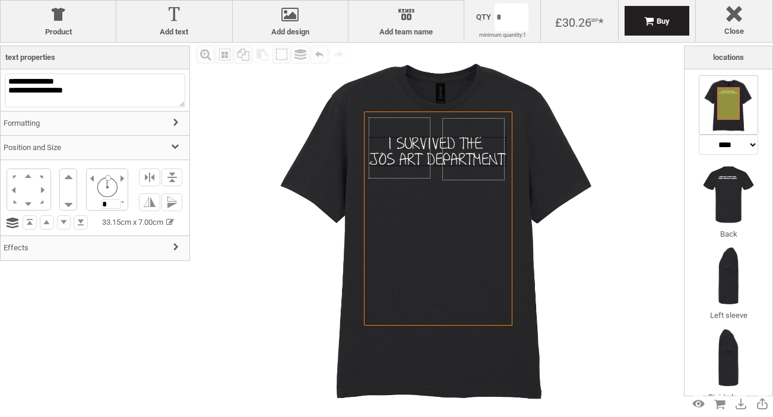
click at [481, 148] on div at bounding box center [437, 151] width 137 height 29
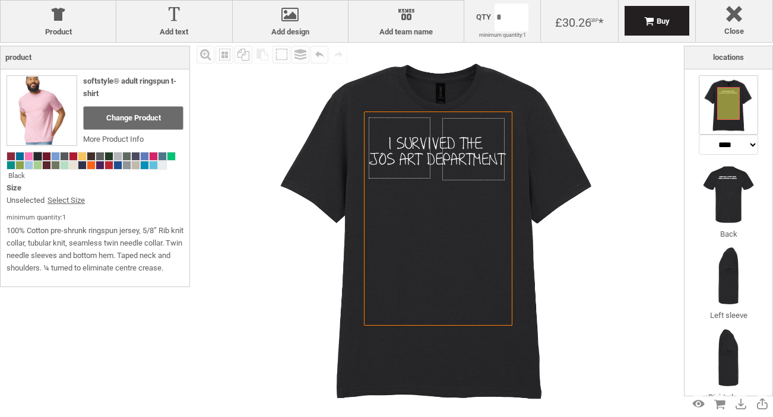
click at [277, 296] on img at bounding box center [438, 229] width 373 height 373
click at [765, 185] on div "**********" at bounding box center [729, 232] width 88 height 327
click at [738, 183] on img at bounding box center [728, 194] width 59 height 59
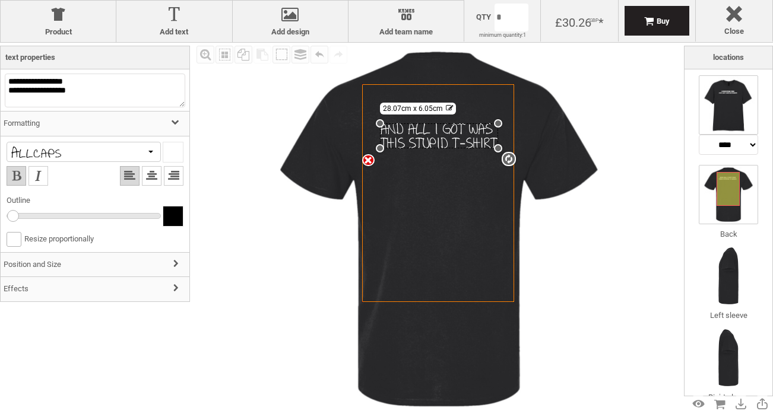
click at [745, 120] on img at bounding box center [728, 104] width 59 height 59
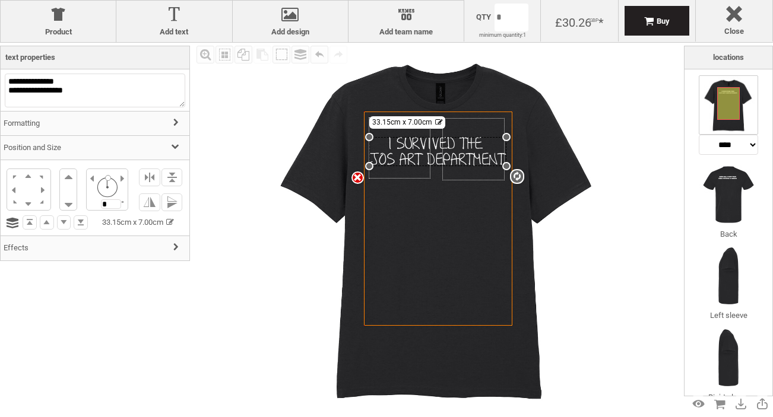
click at [422, 154] on div "settings 33.15cm x 7.00cm" at bounding box center [437, 151] width 137 height 29
click at [408, 166] on div "settings 33.15cm x 7.00cm" at bounding box center [437, 151] width 137 height 29
click at [388, 149] on div "settings 33.15cm x 7.00cm" at bounding box center [437, 151] width 137 height 29
click at [71, 71] on div "**********" at bounding box center [95, 164] width 189 height 191
click at [70, 96] on textarea "**********" at bounding box center [95, 91] width 180 height 34
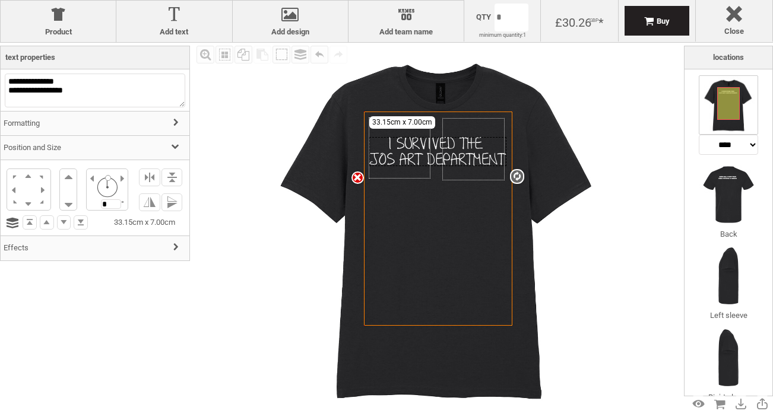
click at [67, 58] on h3 "Text Properties" at bounding box center [94, 57] width 179 height 19
click at [72, 128] on h3 "Formatting" at bounding box center [95, 124] width 189 height 26
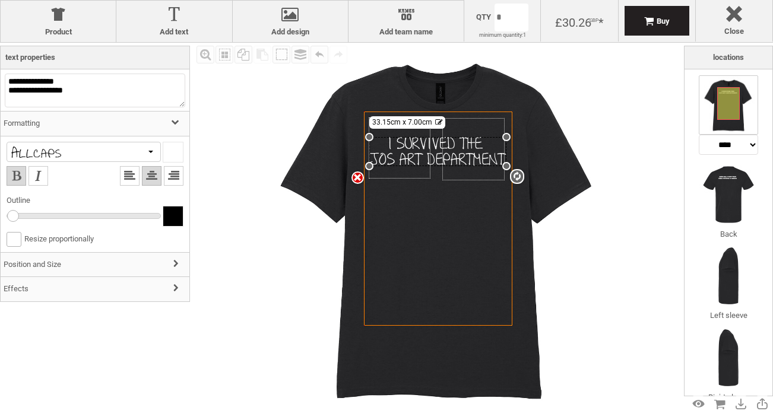
click at [72, 148] on div at bounding box center [84, 152] width 154 height 20
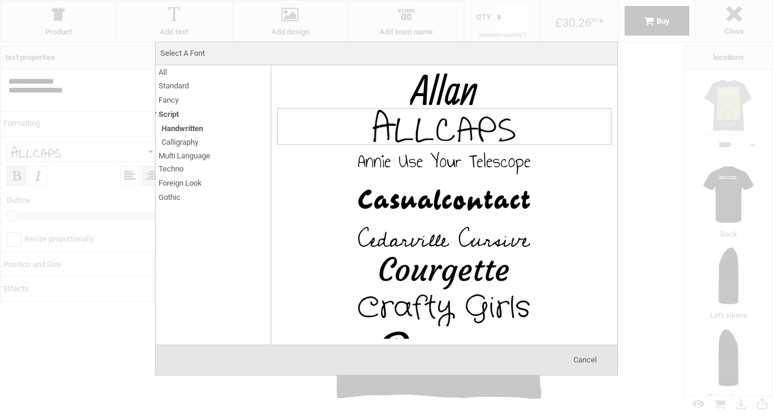
click at [167, 77] on li "All" at bounding box center [213, 72] width 115 height 14
click at [164, 73] on span "All" at bounding box center [163, 72] width 8 height 14
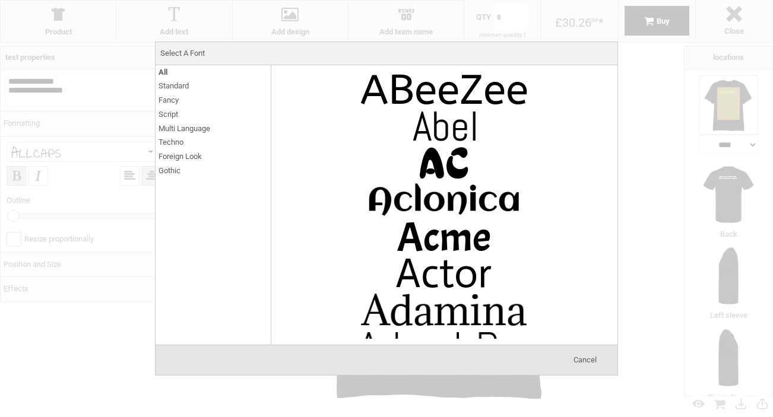
click at [168, 87] on span "Standard" at bounding box center [174, 86] width 30 height 14
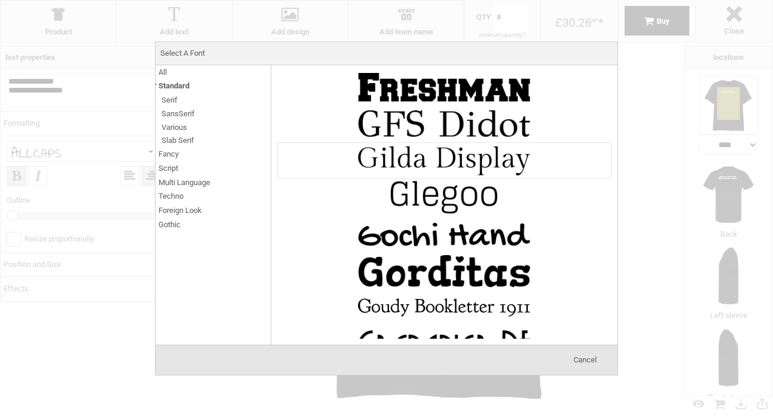
scroll to position [2588, 0]
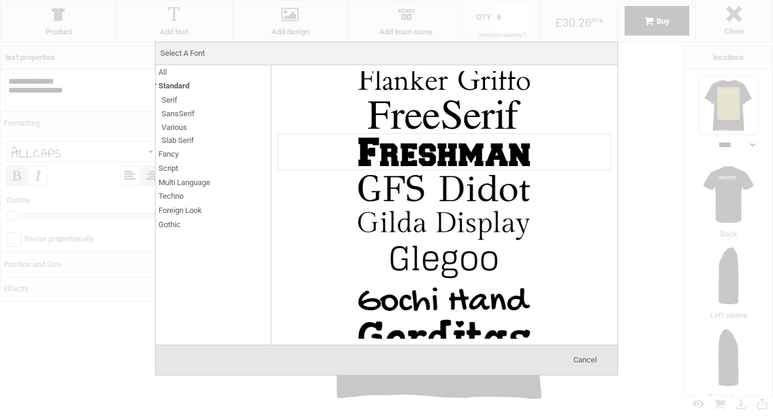
click at [441, 145] on img at bounding box center [444, 152] width 178 height 36
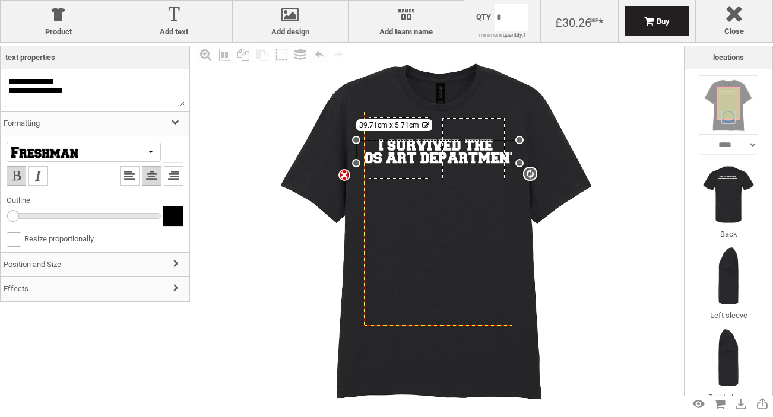
click at [415, 153] on div "settings 39.71cm x 5.71cm" at bounding box center [438, 152] width 164 height 24
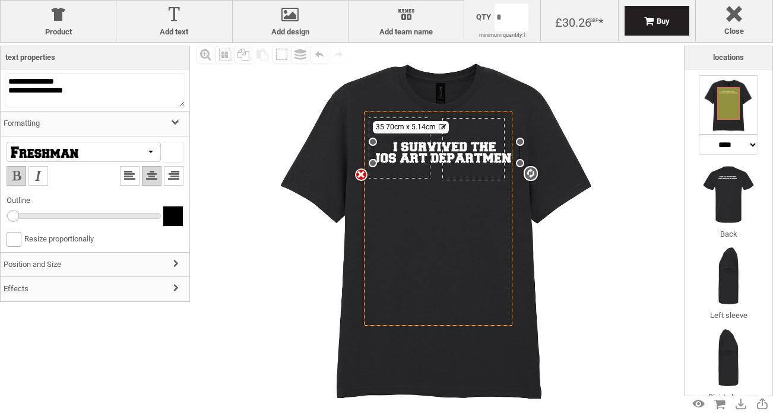
click at [362, 142] on div "Created with Raphaël 2.1.2 Created with Raphaël 2.1.2 Created with Raphaël 2.1.…" at bounding box center [438, 229] width 373 height 373
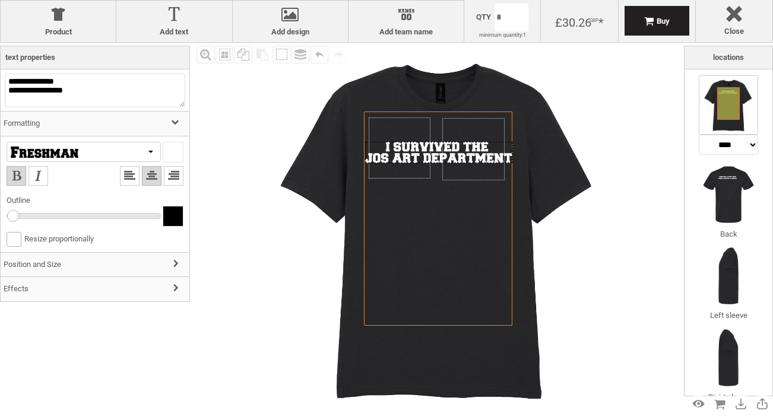
drag, startPoint x: 470, startPoint y: 152, endPoint x: 462, endPoint y: 152, distance: 7.7
click at [462, 152] on div at bounding box center [438, 152] width 147 height 21
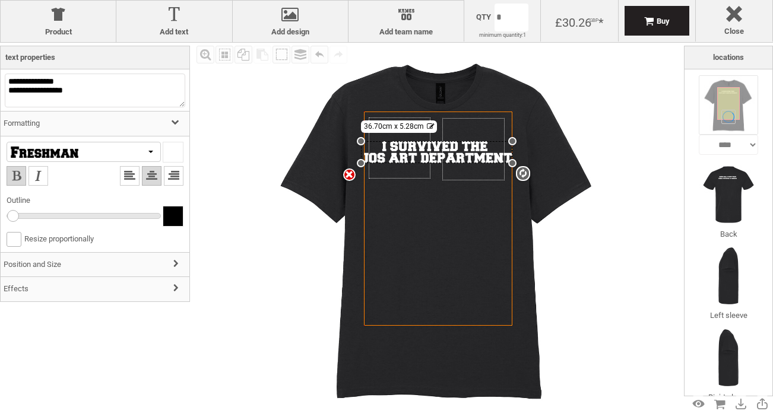
drag, startPoint x: 365, startPoint y: 140, endPoint x: 373, endPoint y: 142, distance: 8.6
click at [373, 142] on div "settings 36.70cm x 5.28cm" at bounding box center [436, 152] width 151 height 22
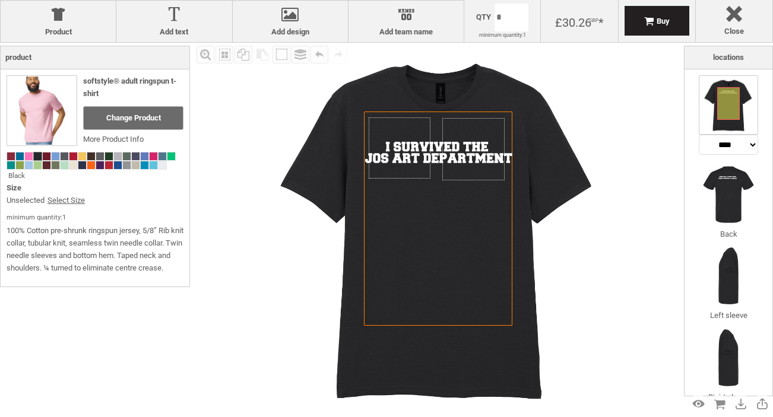
click at [261, 249] on img at bounding box center [438, 229] width 373 height 373
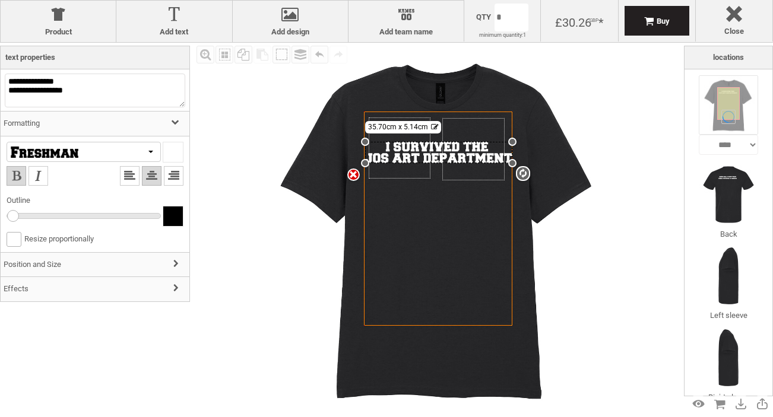
click at [468, 148] on div "settings 35.70cm x 5.14cm" at bounding box center [438, 152] width 147 height 21
click at [61, 145] on div at bounding box center [84, 152] width 154 height 20
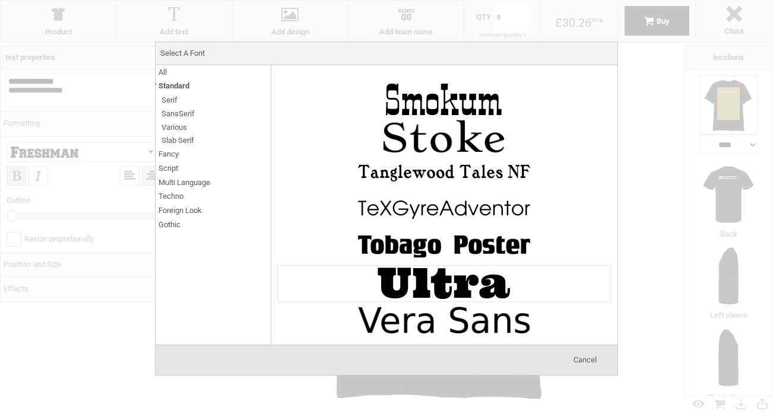
scroll to position [4296, 0]
click at [428, 295] on img at bounding box center [444, 284] width 178 height 36
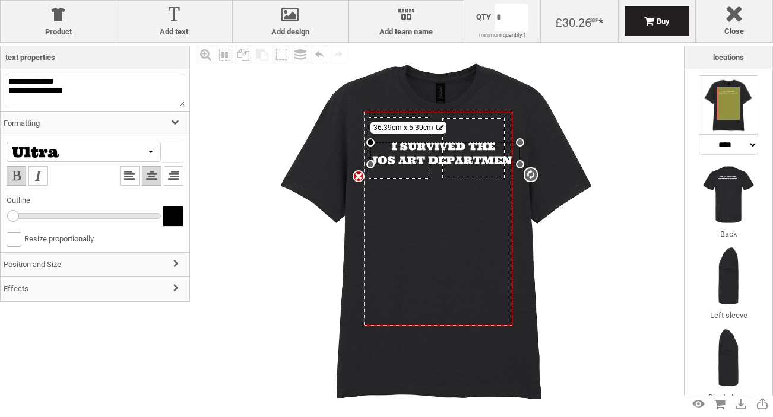
drag, startPoint x: 358, startPoint y: 140, endPoint x: 369, endPoint y: 142, distance: 11.1
click at [369, 142] on div at bounding box center [370, 142] width 8 height 8
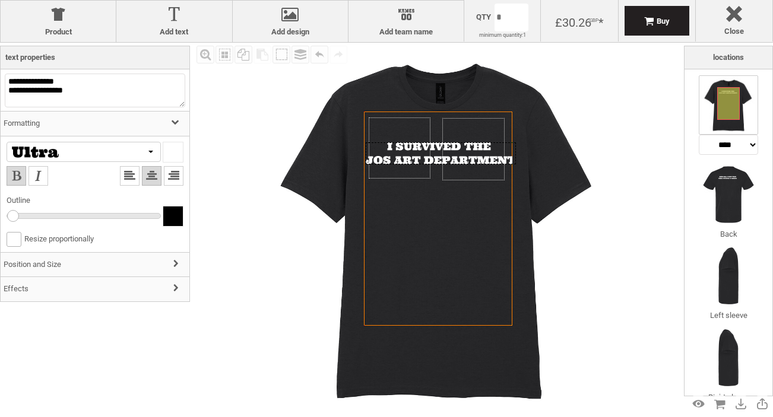
click at [461, 151] on div at bounding box center [441, 153] width 150 height 22
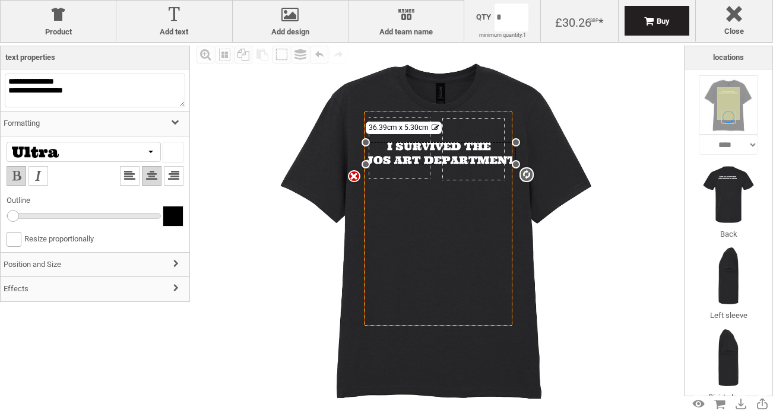
click at [93, 260] on h3 "Position and Size" at bounding box center [95, 265] width 189 height 26
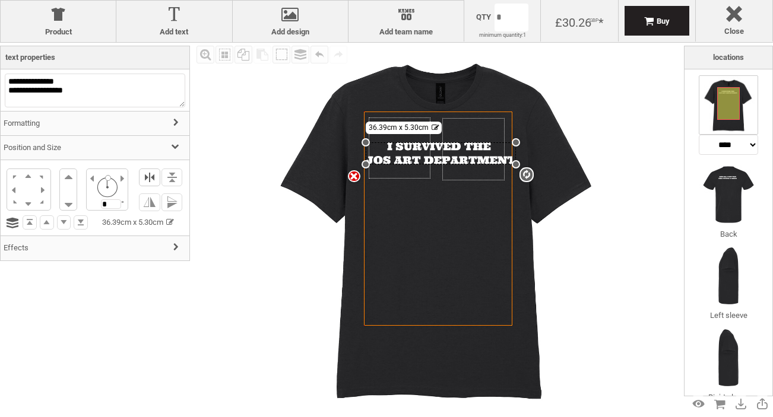
click at [148, 180] on li at bounding box center [149, 178] width 21 height 18
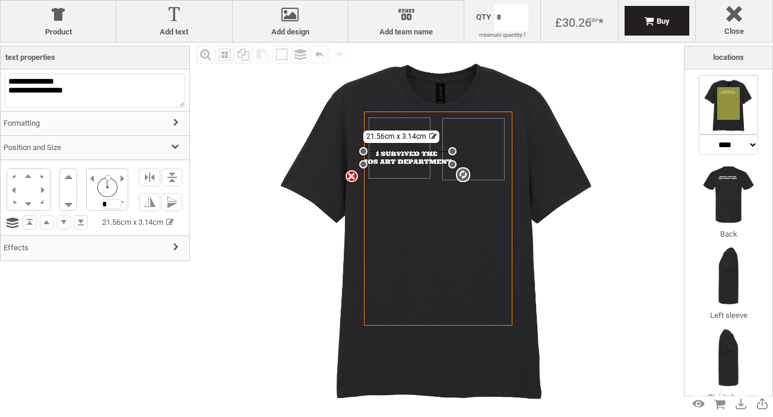
drag, startPoint x: 513, startPoint y: 141, endPoint x: 505, endPoint y: 152, distance: 14.0
click at [505, 152] on div "Created with Raphaël 2.1.2 Created with Raphaël 2.1.2 Created with Raphaël 2.1.…" at bounding box center [438, 219] width 148 height 214
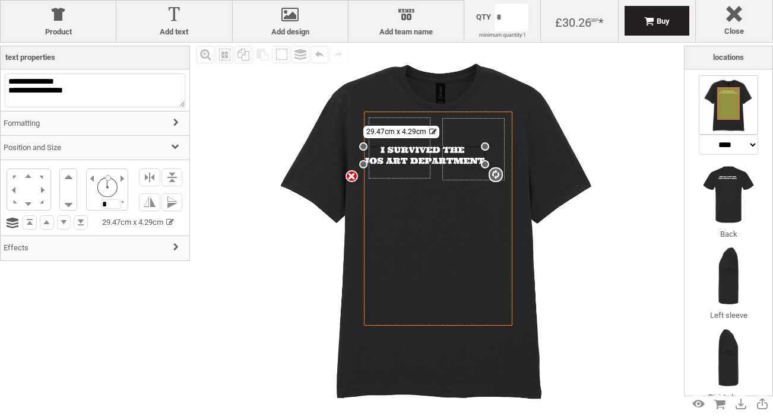
drag, startPoint x: 448, startPoint y: 150, endPoint x: 501, endPoint y: 147, distance: 53.5
click at [501, 147] on div "Created with Raphaël 2.1.2 Created with Raphaël 2.1.2 Created with Raphaël 2.1.…" at bounding box center [438, 219] width 148 height 214
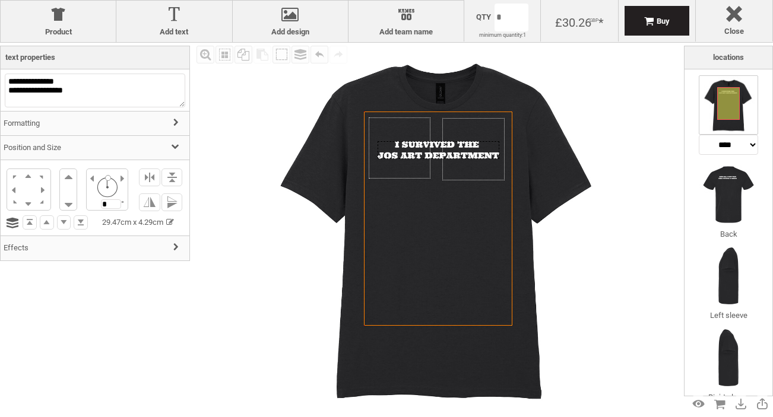
drag, startPoint x: 427, startPoint y: 158, endPoint x: 441, endPoint y: 153, distance: 15.2
click at [441, 153] on div at bounding box center [439, 150] width 122 height 18
click at [316, 237] on img at bounding box center [438, 229] width 373 height 373
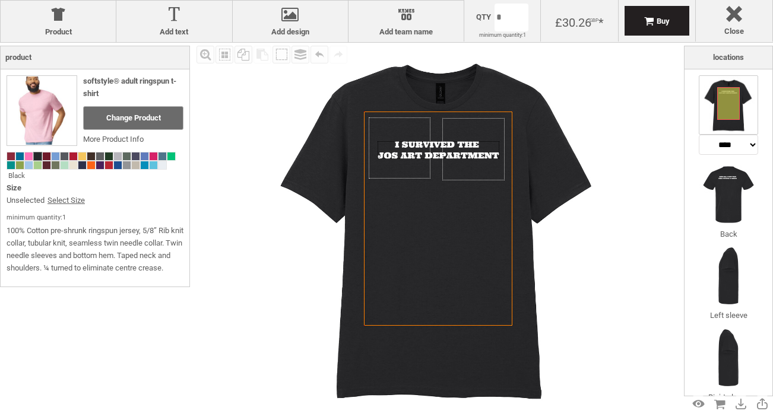
click at [454, 145] on div at bounding box center [439, 150] width 122 height 18
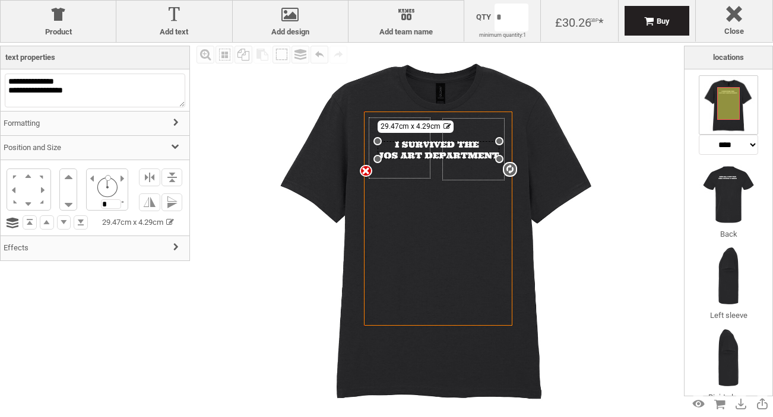
click at [272, 237] on img at bounding box center [438, 229] width 373 height 373
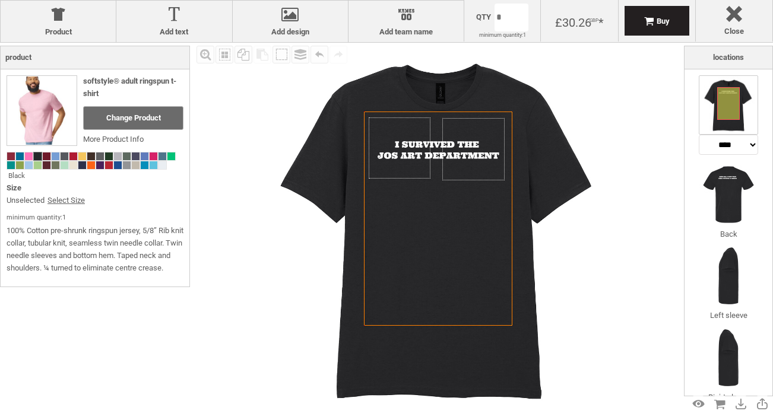
click at [418, 151] on div at bounding box center [439, 150] width 122 height 18
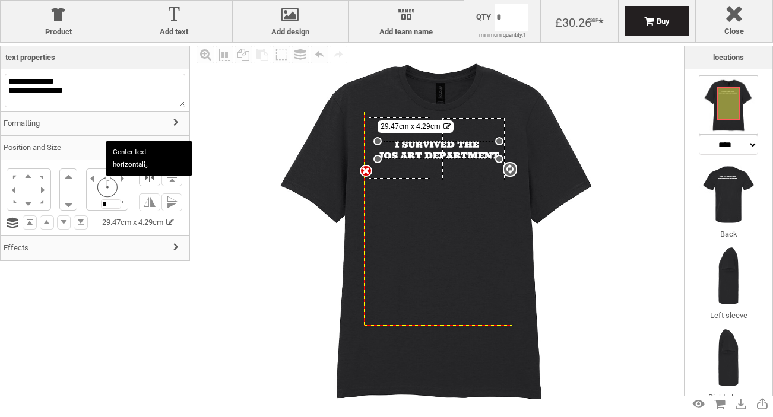
click at [155, 179] on li at bounding box center [149, 178] width 21 height 18
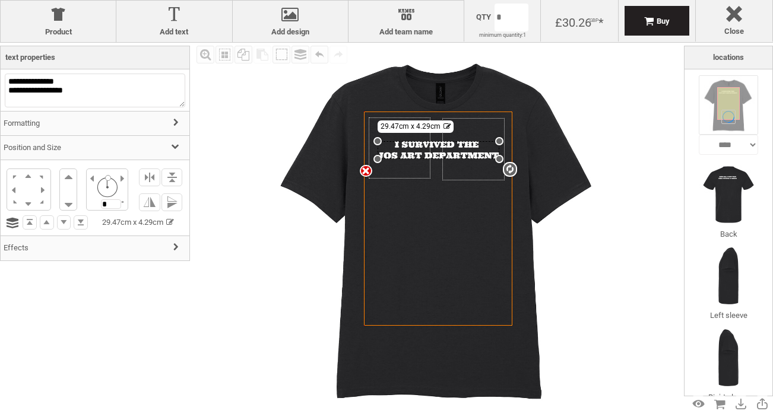
click at [58, 144] on h3 "Position and Size" at bounding box center [95, 148] width 189 height 26
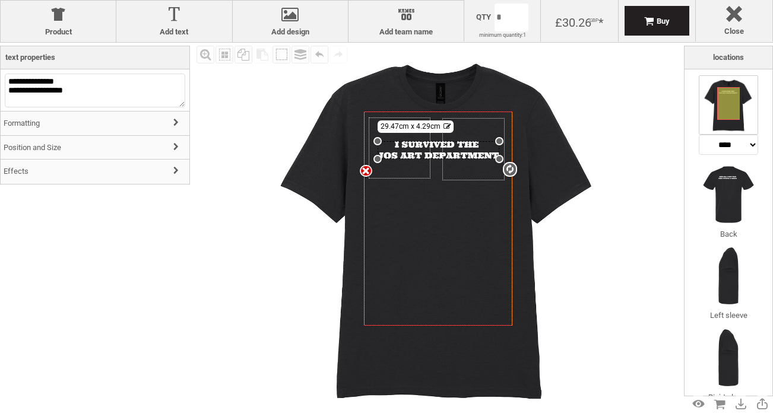
click at [58, 144] on h3 "Position and Size" at bounding box center [95, 148] width 189 height 26
click at [418, 146] on div "settings 29.47cm x 4.29cm" at bounding box center [439, 150] width 122 height 18
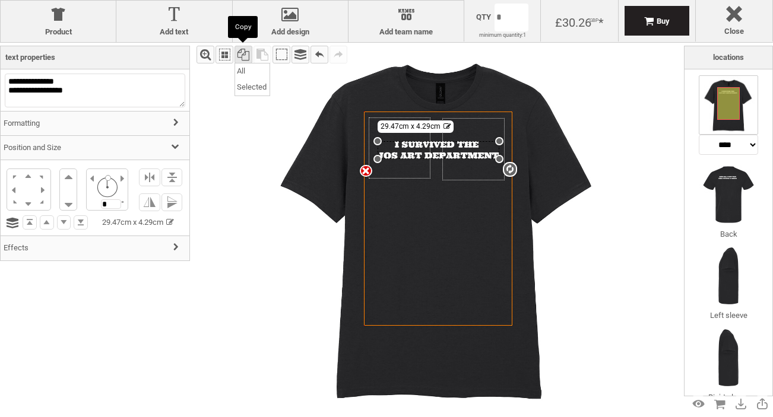
click at [248, 53] on div "Copy" at bounding box center [244, 55] width 18 height 18
click at [246, 85] on div "Selected" at bounding box center [252, 88] width 34 height 16
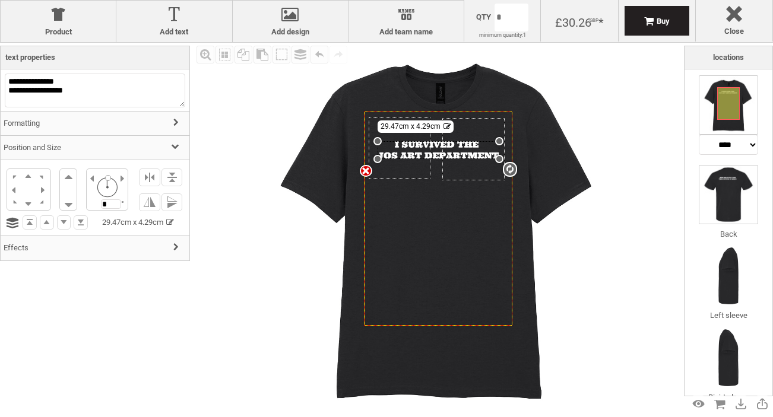
click at [744, 188] on img at bounding box center [728, 194] width 59 height 59
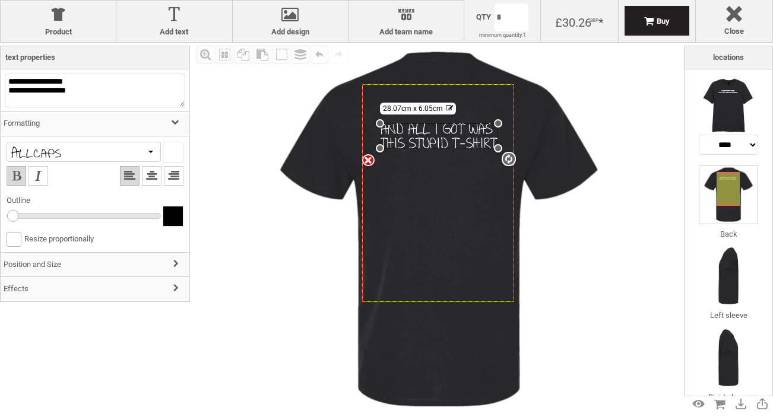
click at [436, 131] on div "settings 28.07cm x 6.05cm" at bounding box center [439, 136] width 118 height 26
click at [261, 53] on div "Paste" at bounding box center [263, 55] width 18 height 18
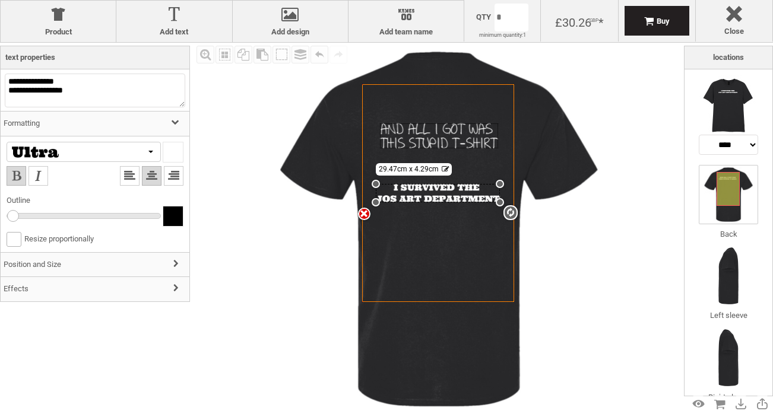
click at [425, 137] on div at bounding box center [439, 136] width 118 height 26
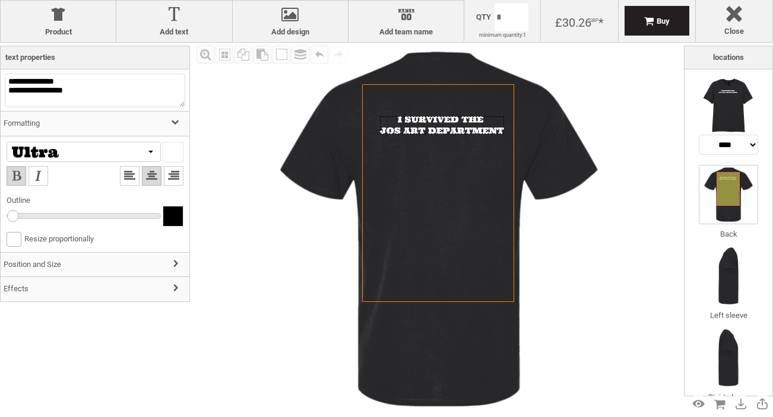
drag, startPoint x: 453, startPoint y: 197, endPoint x: 457, endPoint y: 129, distance: 68.4
click at [457, 129] on div at bounding box center [442, 125] width 124 height 18
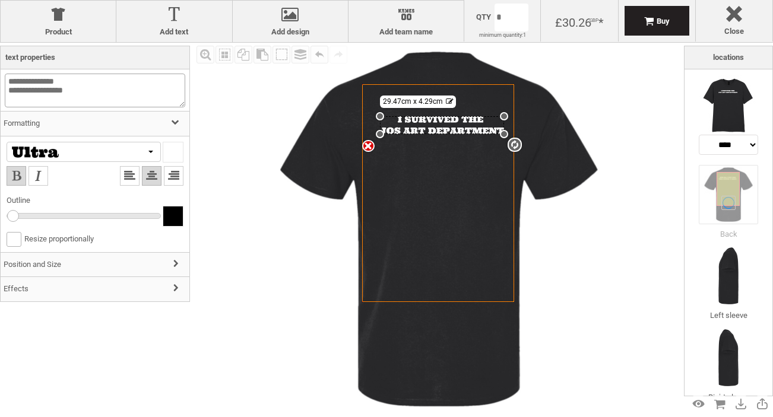
drag, startPoint x: 107, startPoint y: 87, endPoint x: -14, endPoint y: 78, distance: 121.4
click at [0, 0] on html "get a quote design tool order Contact More Login Register 0 £ GBP +44 191 270 8…" at bounding box center [386, 0] width 773 height 0
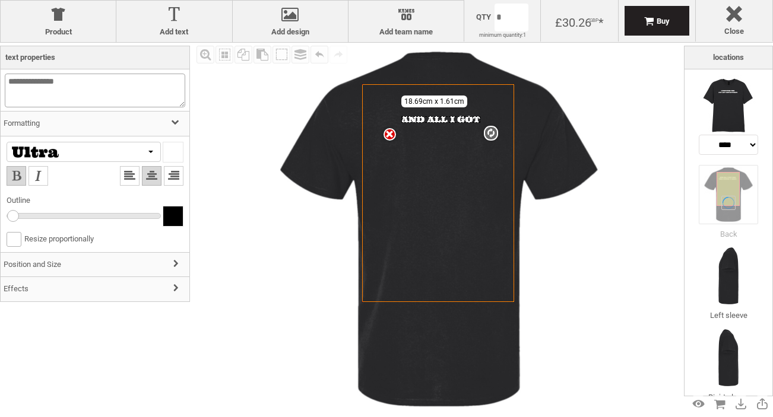
type textarea "**********"
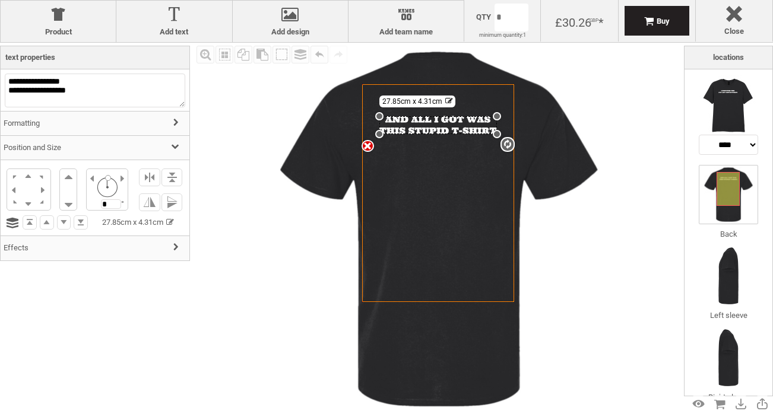
click at [477, 131] on div "settings 27.85cm x 4.31cm" at bounding box center [438, 125] width 118 height 18
click at [585, 268] on img at bounding box center [438, 229] width 373 height 373
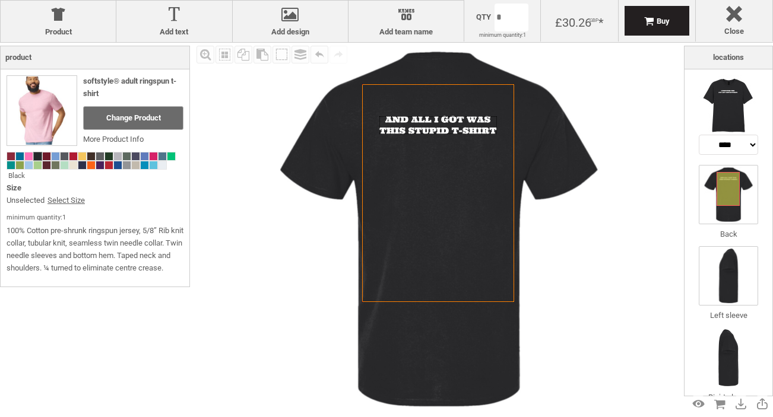
click at [747, 256] on img at bounding box center [728, 275] width 59 height 59
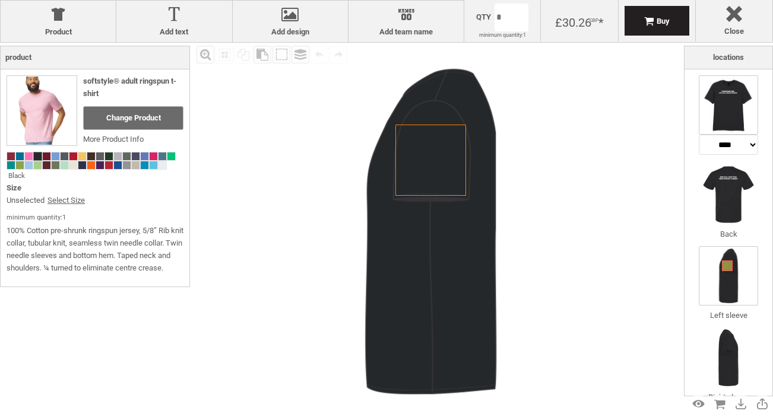
click at [747, 107] on img at bounding box center [728, 104] width 59 height 59
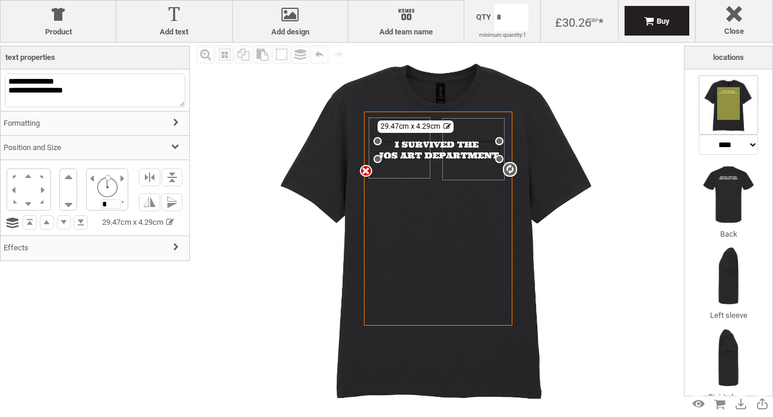
click at [628, 274] on div "Fill Background Zoom in Zoom out Select All Copy All Selected Paste Off On Grou…" at bounding box center [439, 229] width 491 height 373
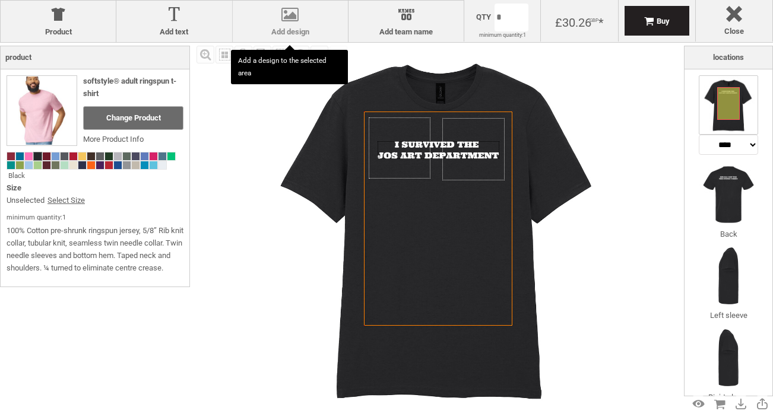
click at [282, 20] on div at bounding box center [290, 17] width 103 height 21
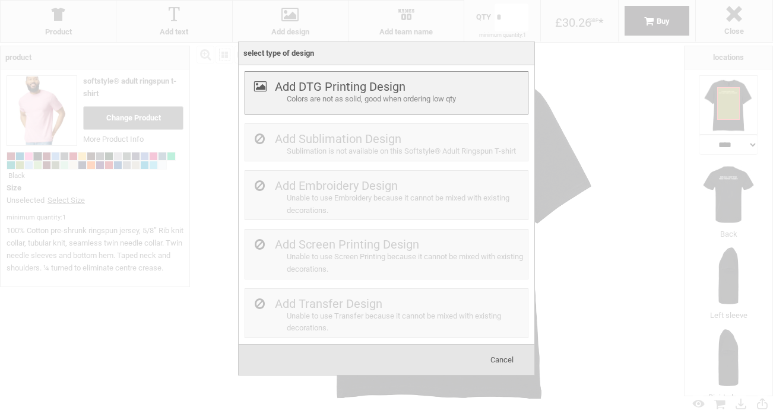
click at [313, 84] on label "Add DTG Printing Design" at bounding box center [340, 87] width 131 height 14
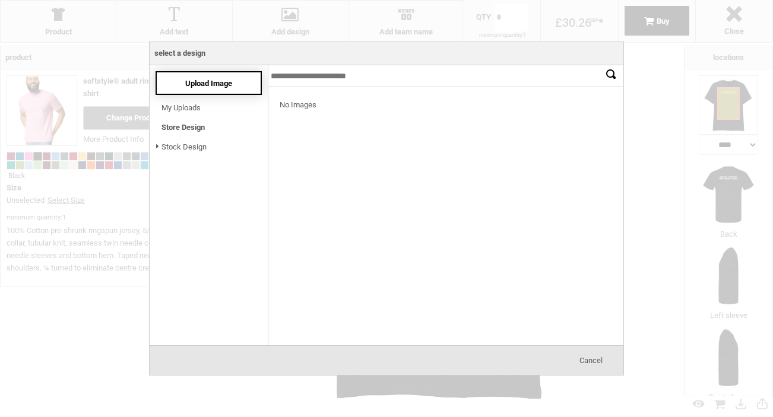
click at [212, 82] on span "Upload Image" at bounding box center [208, 83] width 47 height 9
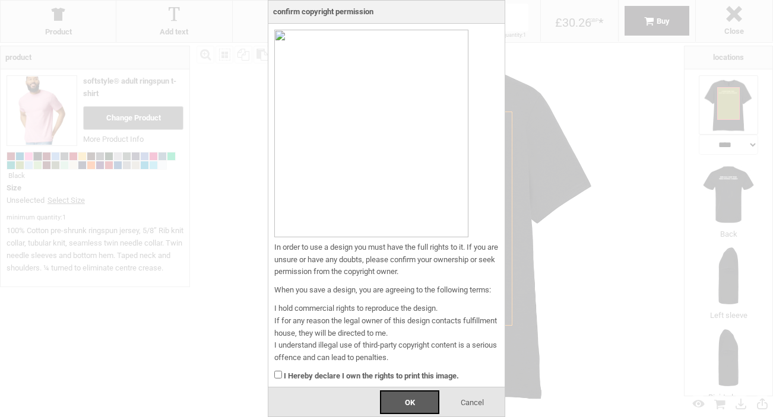
click at [476, 407] on div "Cancel" at bounding box center [471, 403] width 59 height 24
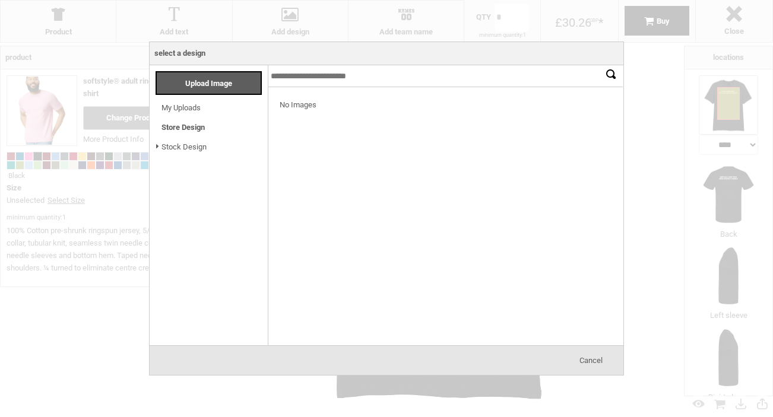
click at [592, 356] on span "Cancel" at bounding box center [590, 360] width 23 height 9
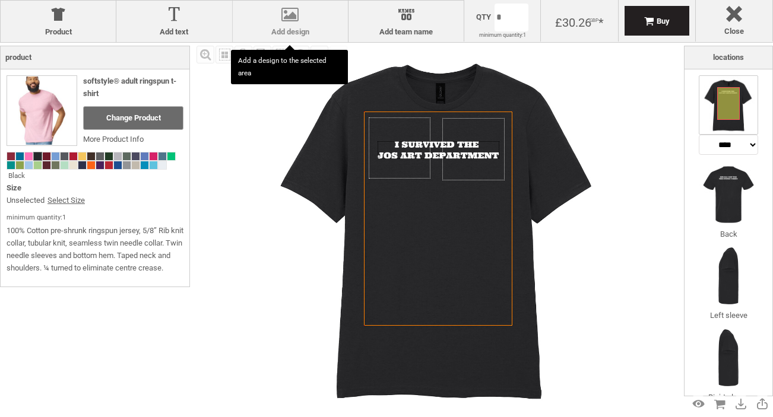
click at [286, 23] on div at bounding box center [290, 17] width 103 height 21
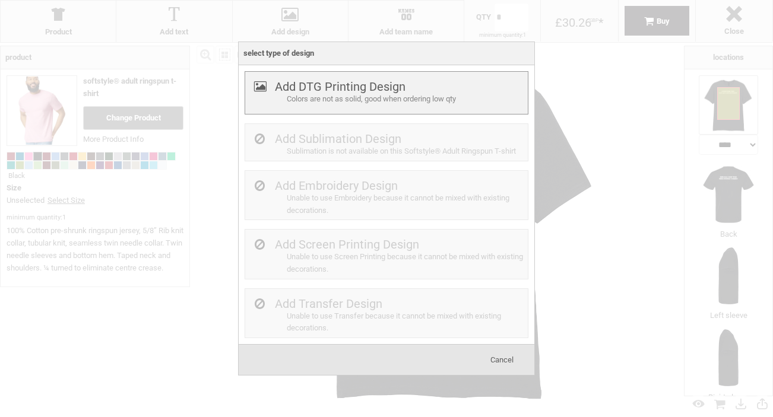
click at [319, 81] on label "Add DTG Printing Design" at bounding box center [340, 87] width 131 height 14
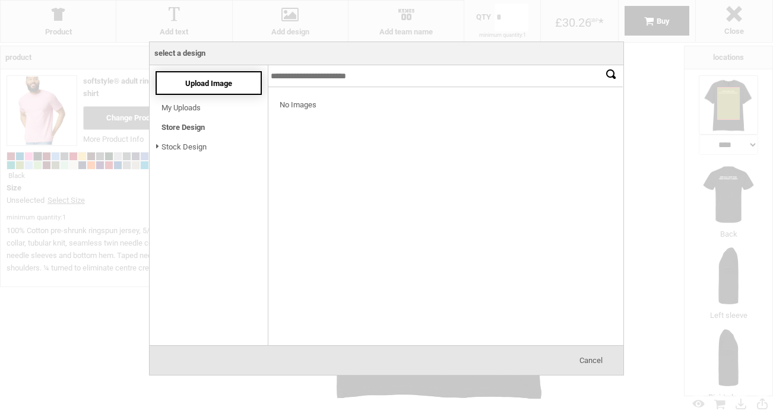
click at [242, 79] on div "Upload Image" at bounding box center [209, 83] width 106 height 24
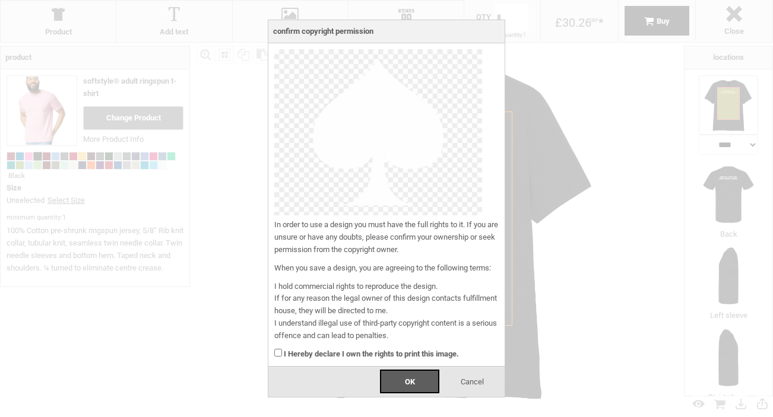
click at [388, 351] on strong "I Hereby declare I own the rights to print this image." at bounding box center [371, 354] width 175 height 9
click at [398, 376] on div "OK" at bounding box center [409, 382] width 59 height 24
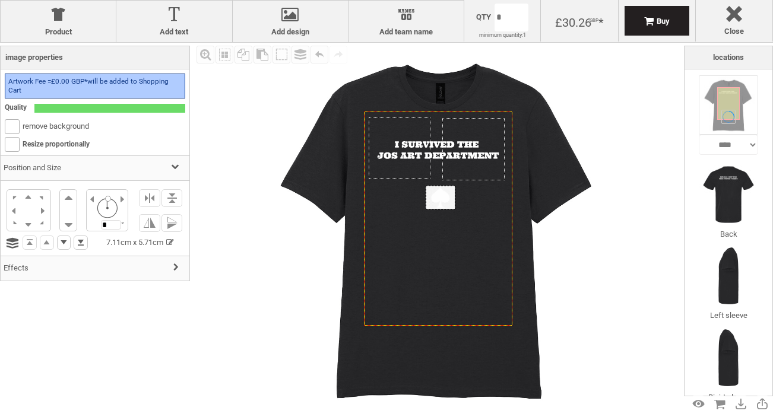
drag, startPoint x: 442, startPoint y: 126, endPoint x: 444, endPoint y: 200, distance: 74.2
click at [444, 200] on div at bounding box center [440, 198] width 29 height 24
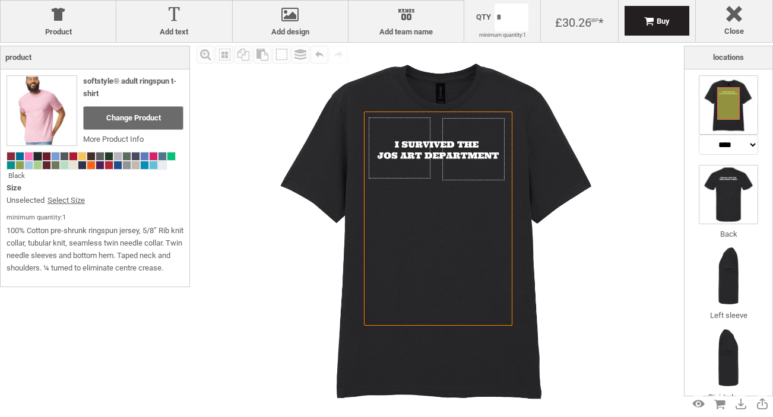
click at [749, 189] on img at bounding box center [728, 194] width 59 height 59
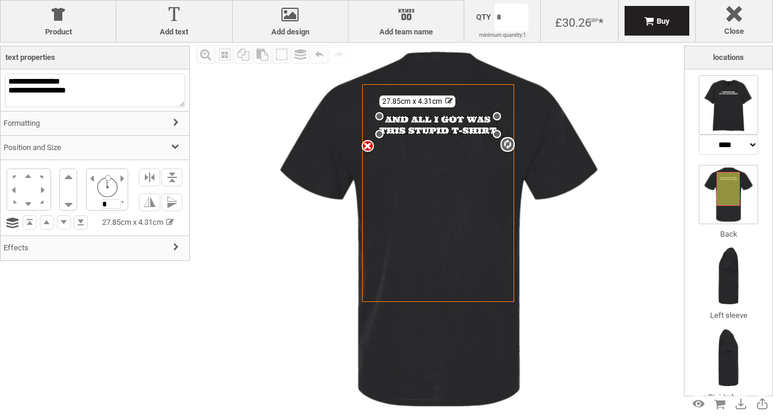
click at [724, 104] on img at bounding box center [728, 104] width 59 height 59
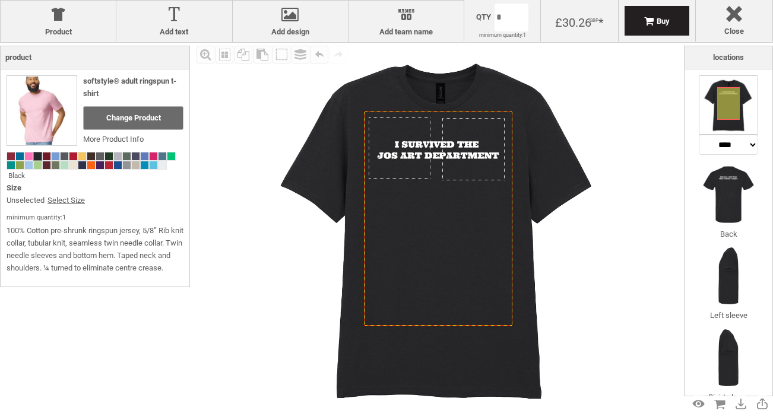
click at [579, 18] on div "£30.26 GBP *" at bounding box center [579, 22] width 49 height 14
click at [527, 0] on body "get a quote design tool order Contact More Login Register 0 £ GBP +44 191 270 8…" at bounding box center [386, 0] width 773 height 0
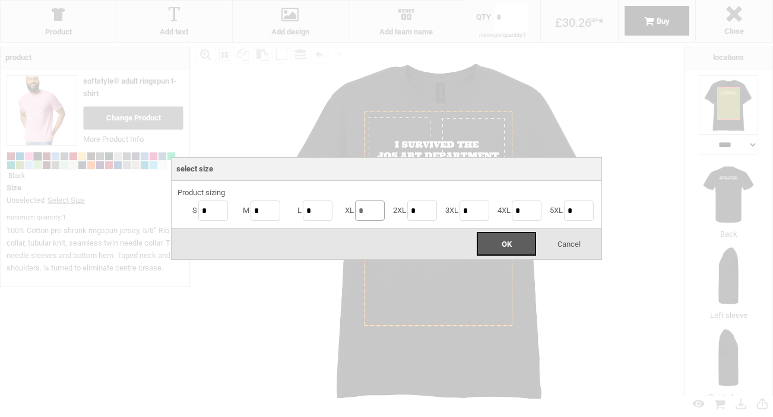
drag, startPoint x: 366, startPoint y: 211, endPoint x: 321, endPoint y: 210, distance: 44.5
click at [321, 210] on ul "S * M * L * XL * 2XL * 3XL * 4XL * 5XL *" at bounding box center [387, 211] width 418 height 24
type input "*"
drag, startPoint x: 264, startPoint y: 211, endPoint x: 205, endPoint y: 208, distance: 58.8
click at [205, 208] on ul "S * M * L * XL * 2XL * 3XL * 4XL * 5XL *" at bounding box center [387, 211] width 418 height 24
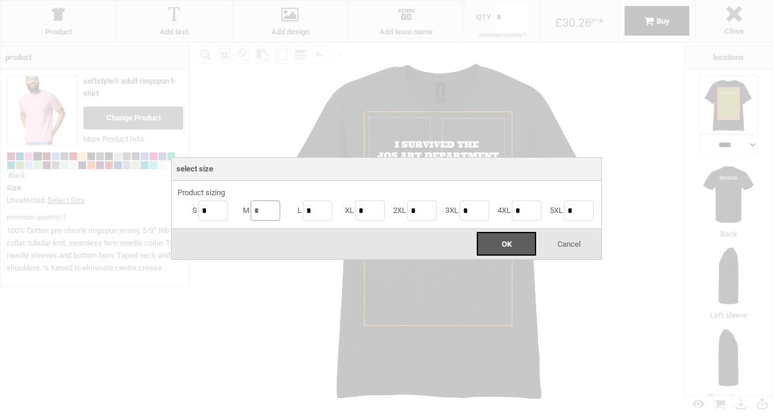
type input "*"
click at [302, 244] on div "OK Cancel" at bounding box center [387, 244] width 430 height 31
click at [494, 245] on div "OK" at bounding box center [506, 244] width 59 height 24
type input "*"
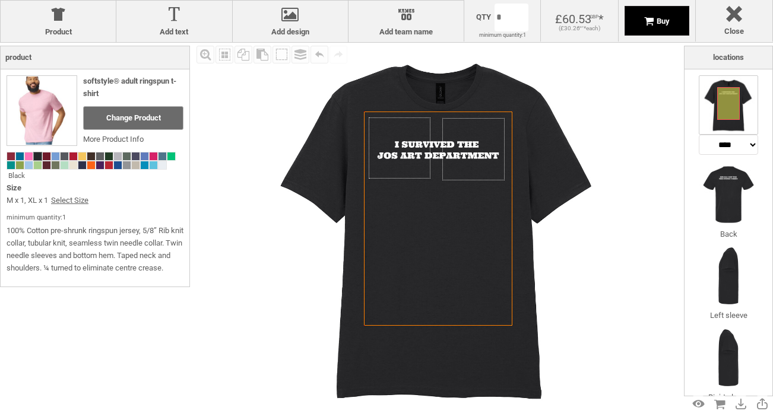
click at [645, 23] on div "Buy" at bounding box center [657, 21] width 26 height 9
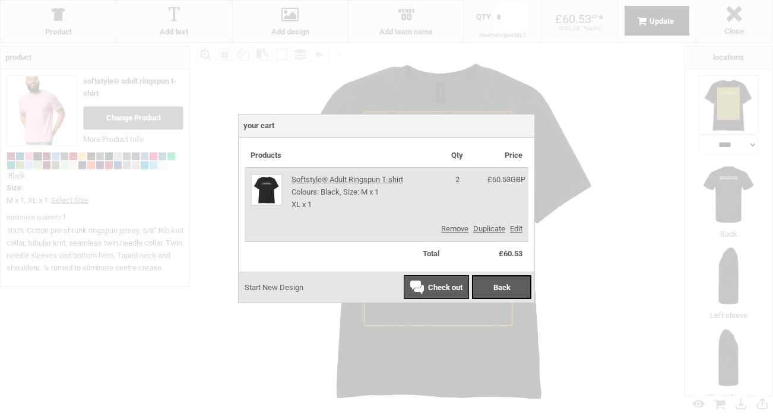
click at [437, 286] on span "Check out" at bounding box center [445, 287] width 34 height 9
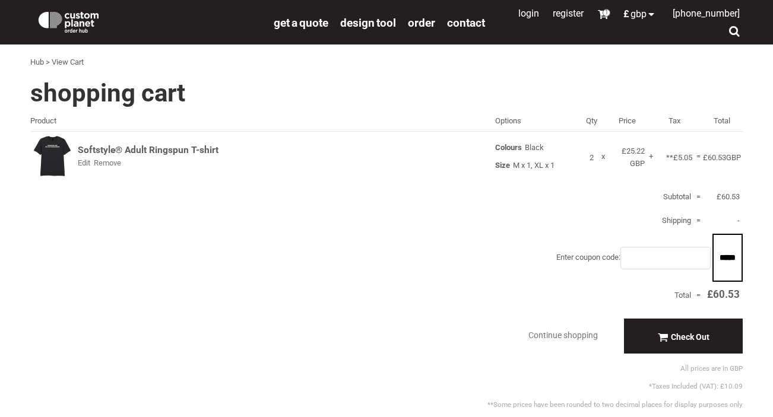
click at [57, 156] on div "Softstyle® Adult Ringspun T-shirt Edit Remove Colours Black Size M x 1, XL x 1 …" at bounding box center [386, 157] width 712 height 39
click at [94, 148] on div "Softstyle® Adult Ringspun T-shirt" at bounding box center [149, 150] width 142 height 12
click at [654, 332] on div "Check Out" at bounding box center [683, 336] width 119 height 34
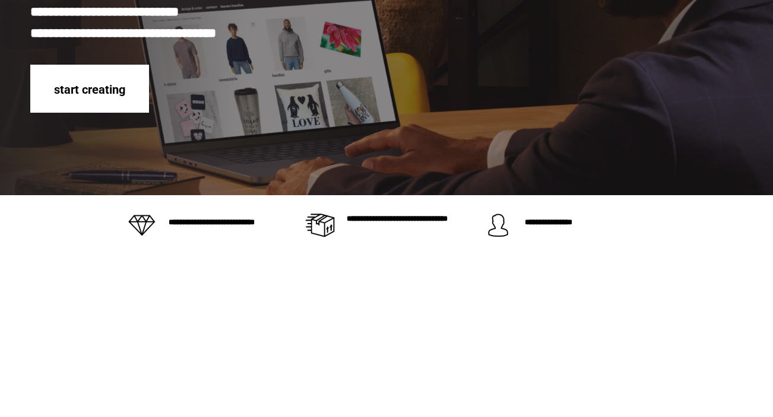
scroll to position [396, 0]
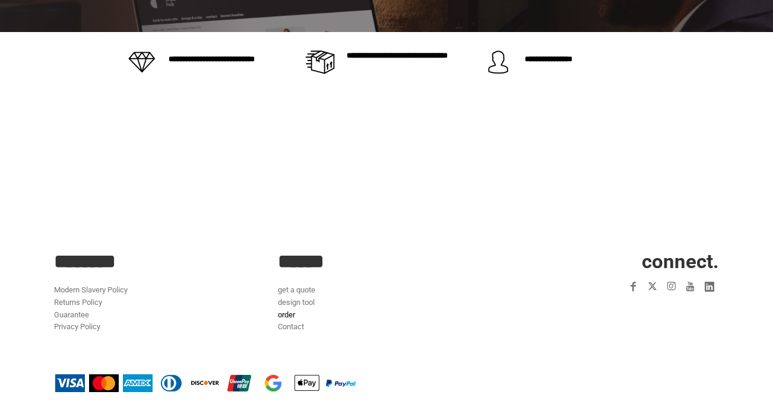
click at [285, 317] on link "order" at bounding box center [286, 314] width 17 height 9
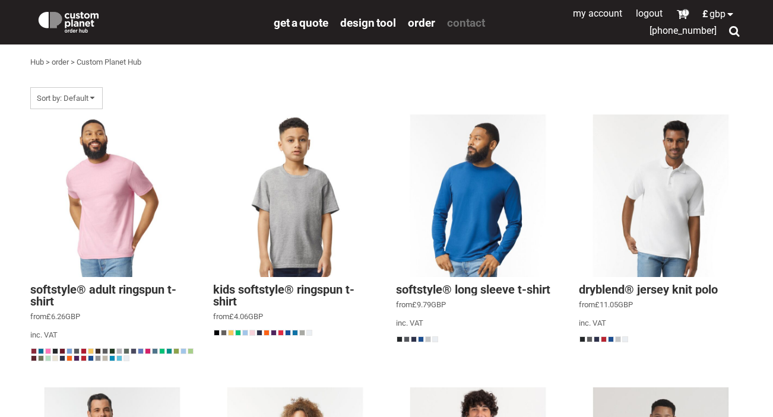
click at [472, 27] on span "Contact" at bounding box center [466, 23] width 38 height 14
